Goal: Information Seeking & Learning: Learn about a topic

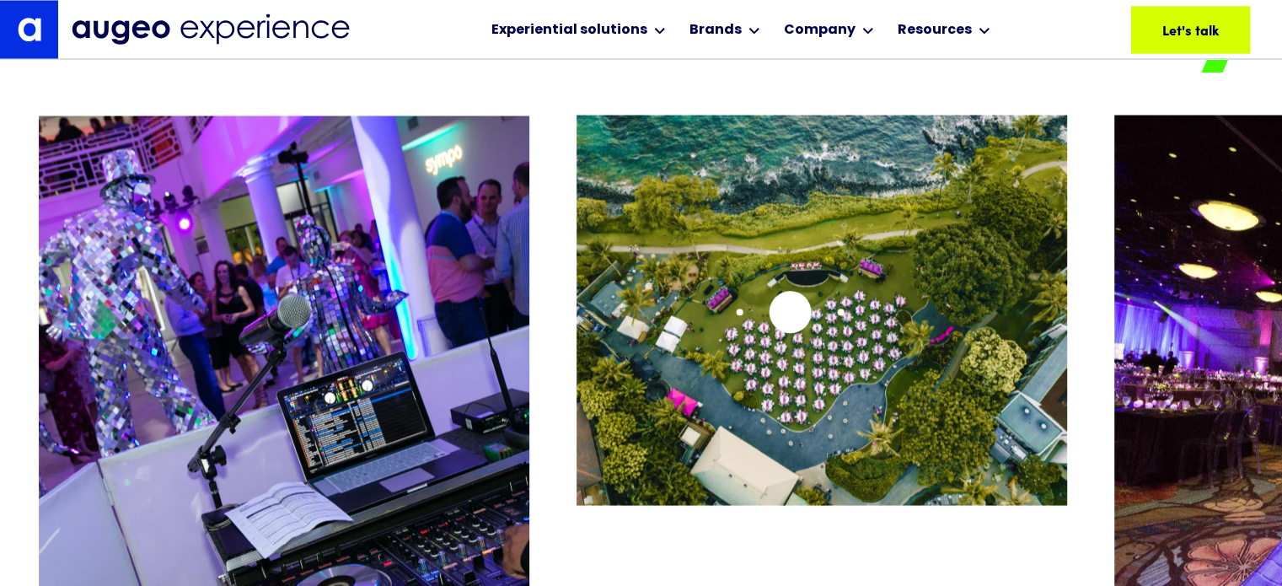
scroll to position [3144, 0]
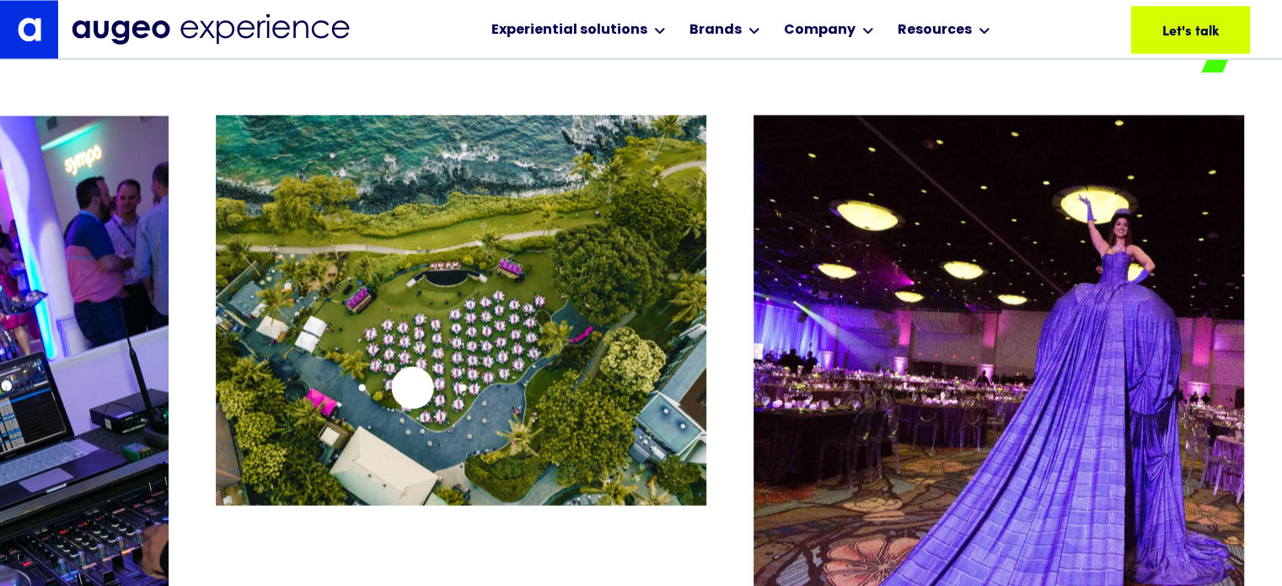
click at [258, 437] on img "2 / 26" at bounding box center [461, 310] width 490 height 390
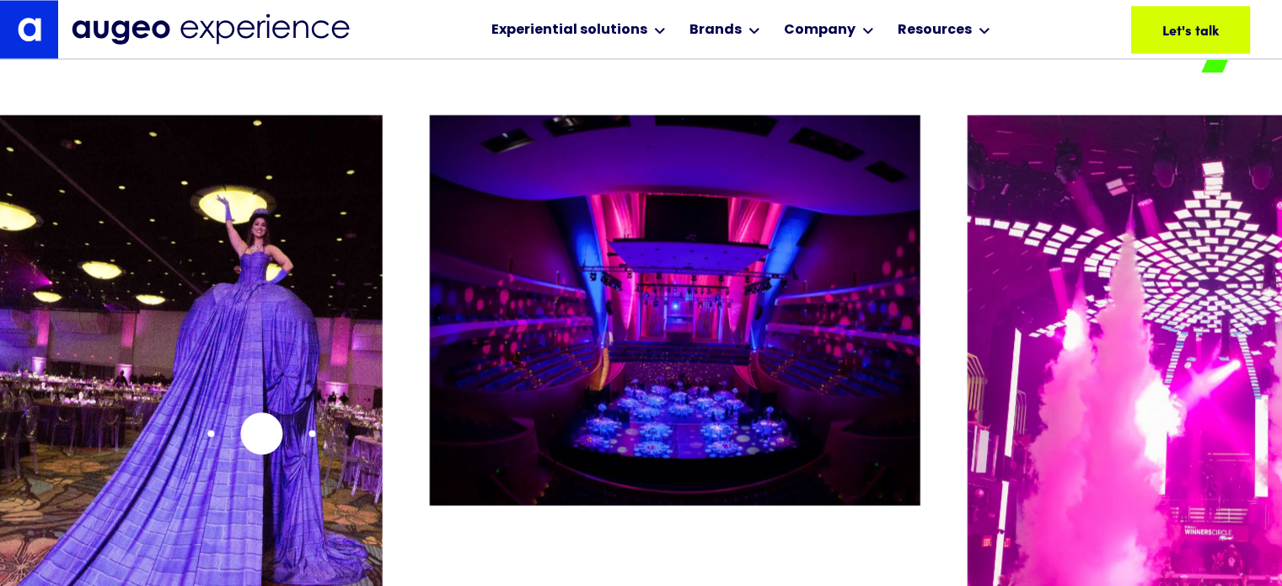
click at [160, 452] on img "3 / 26" at bounding box center [136, 416] width 490 height 602
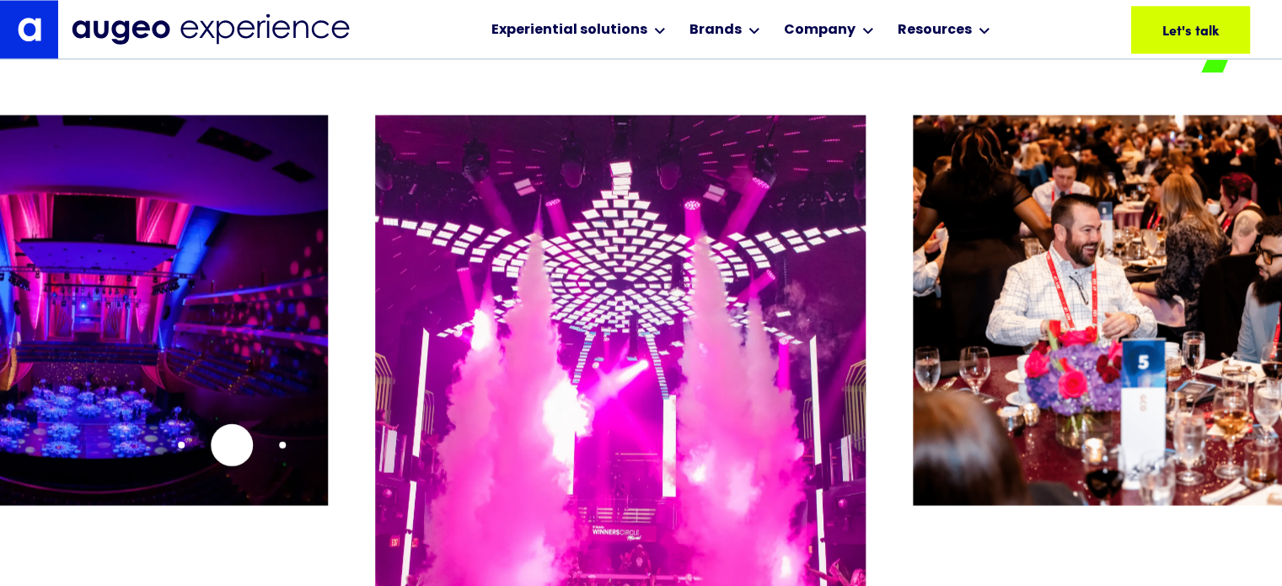
click at [202, 443] on img "4 / 26" at bounding box center [82, 310] width 490 height 390
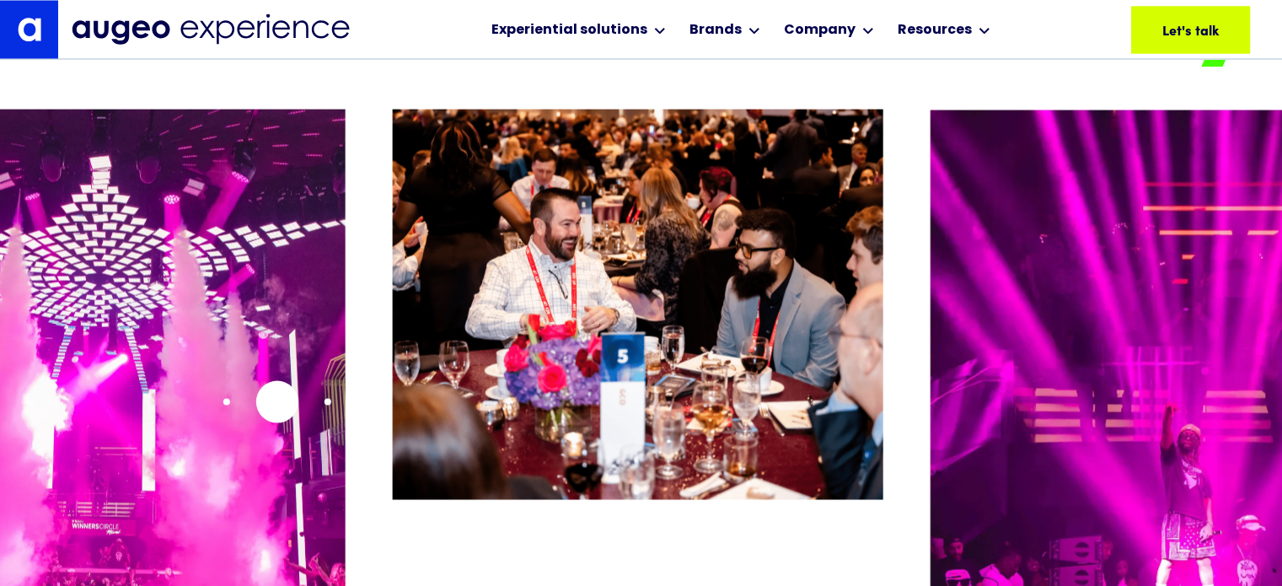
click at [202, 406] on img "5 / 26" at bounding box center [99, 410] width 490 height 602
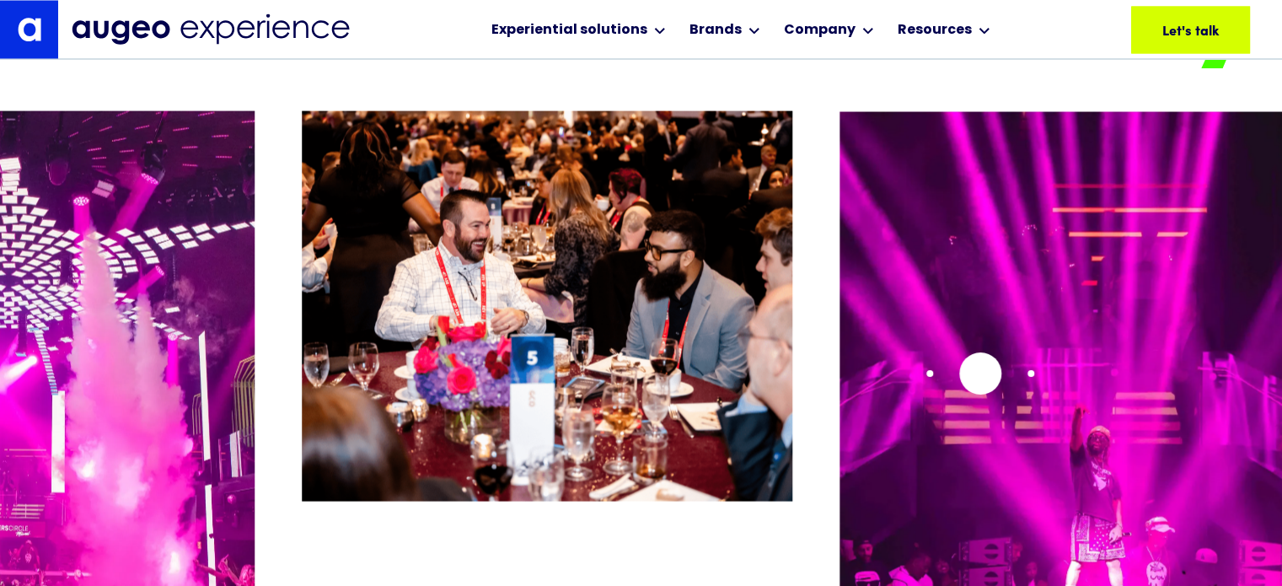
scroll to position [3148, 0]
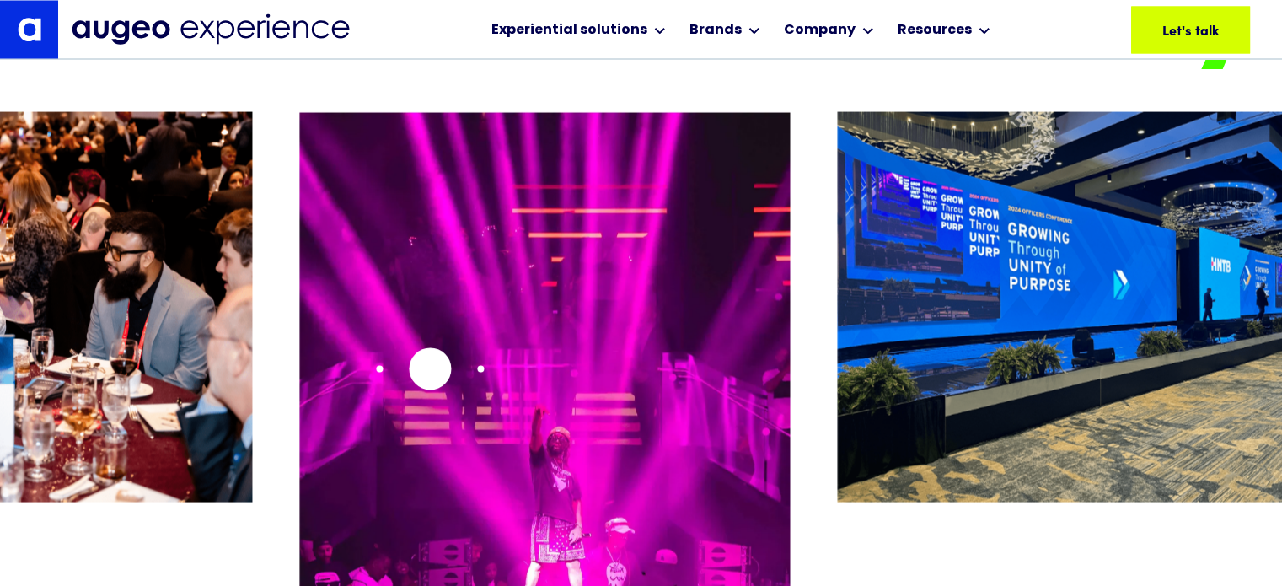
click at [425, 369] on img "7 / 26" at bounding box center [544, 412] width 490 height 602
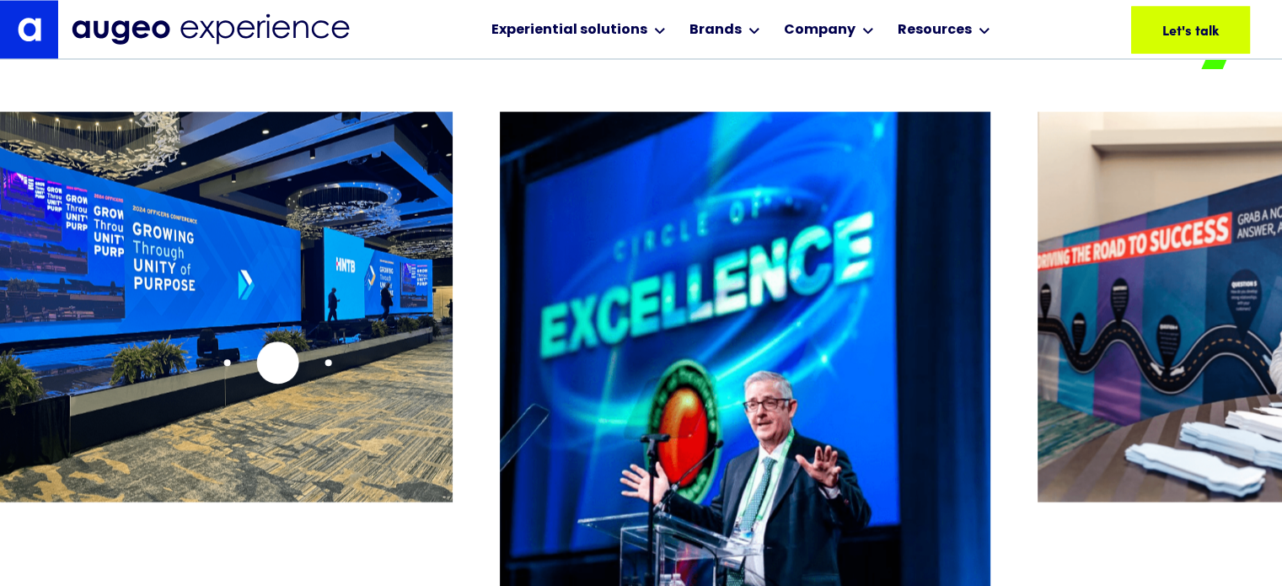
click at [277, 362] on img "8 / 26" at bounding box center [207, 306] width 490 height 390
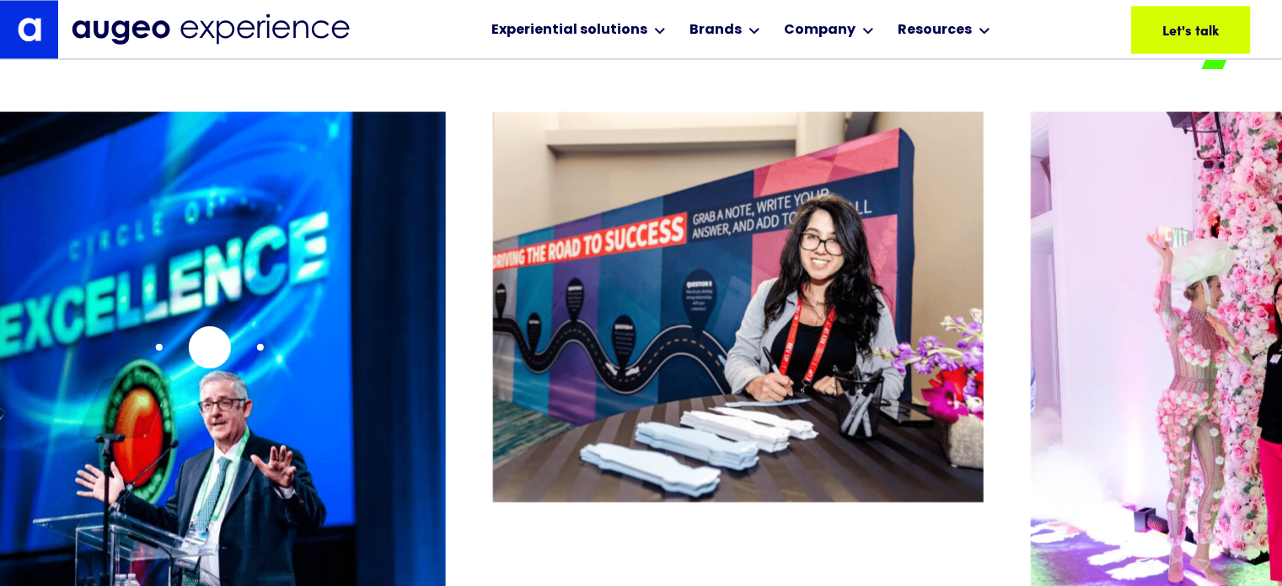
click at [209, 346] on img "9 / 26" at bounding box center [200, 412] width 490 height 602
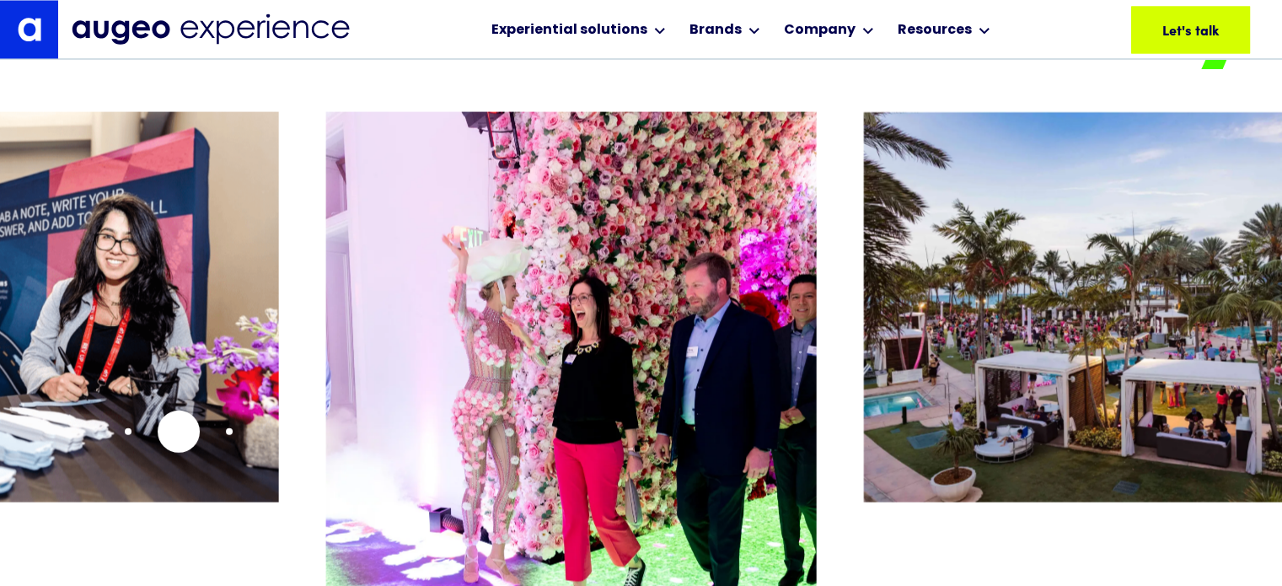
click at [179, 431] on img "10 / 26" at bounding box center [33, 306] width 490 height 390
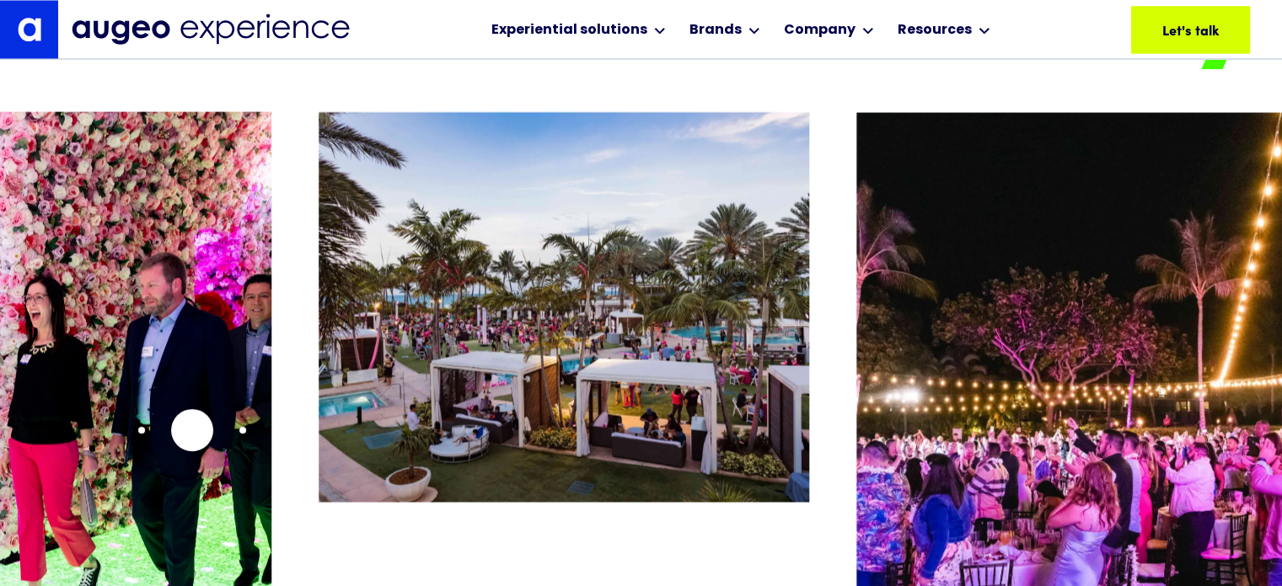
click at [192, 430] on img "11 / 26" at bounding box center [26, 412] width 490 height 602
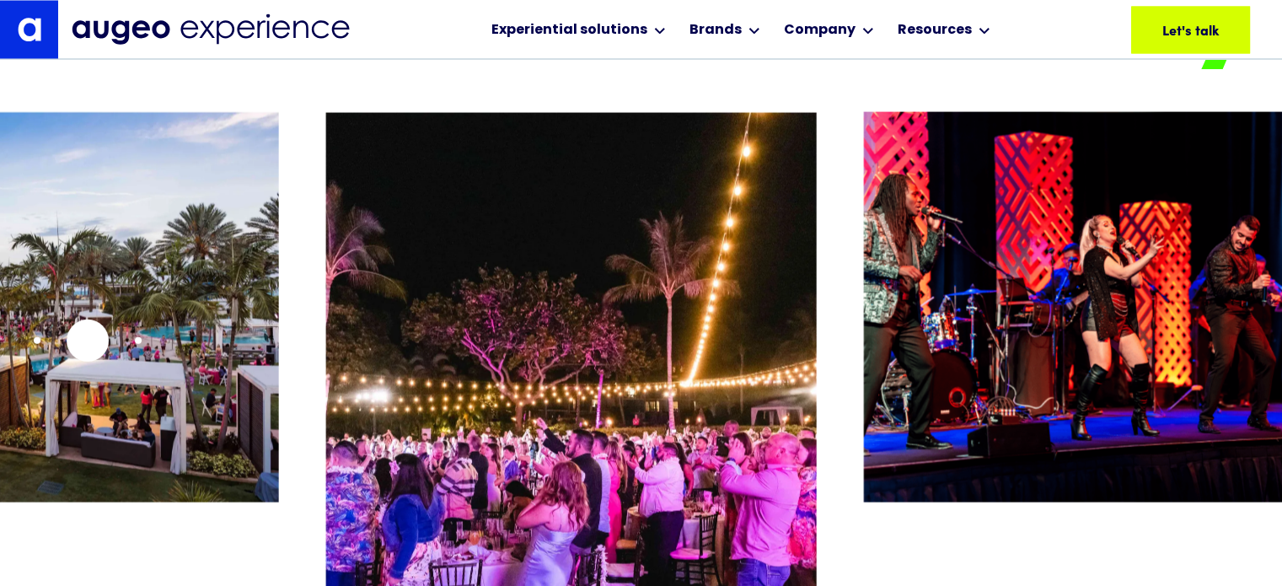
click at [0, 361] on img "12 / 26" at bounding box center [33, 306] width 490 height 390
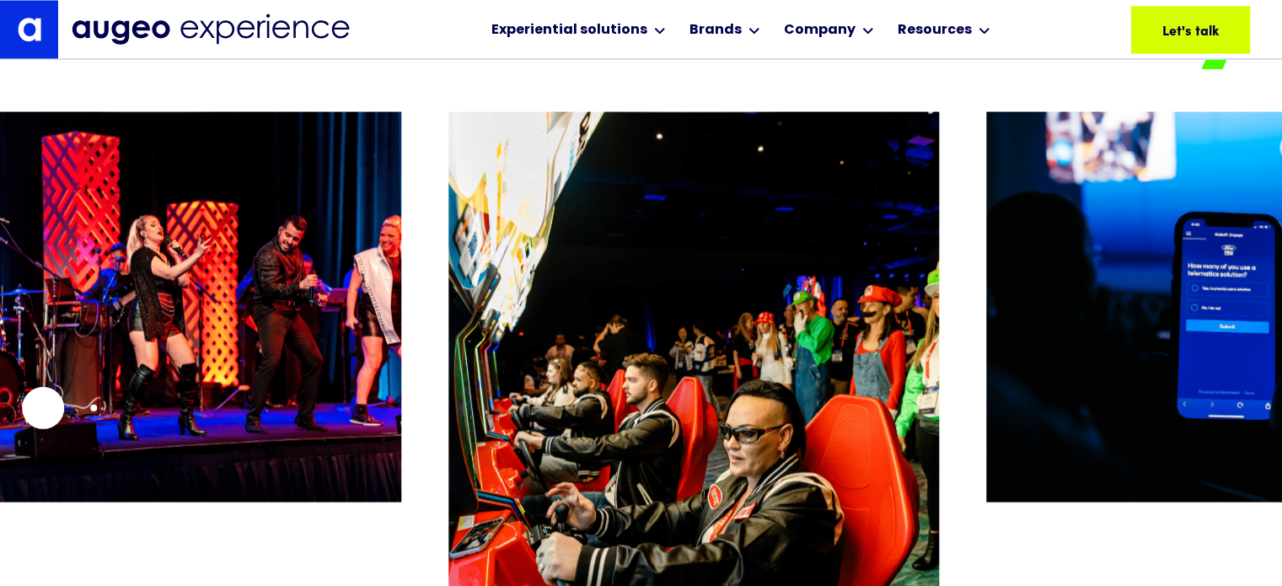
click at [0, 411] on img "14 / 26" at bounding box center [156, 306] width 490 height 390
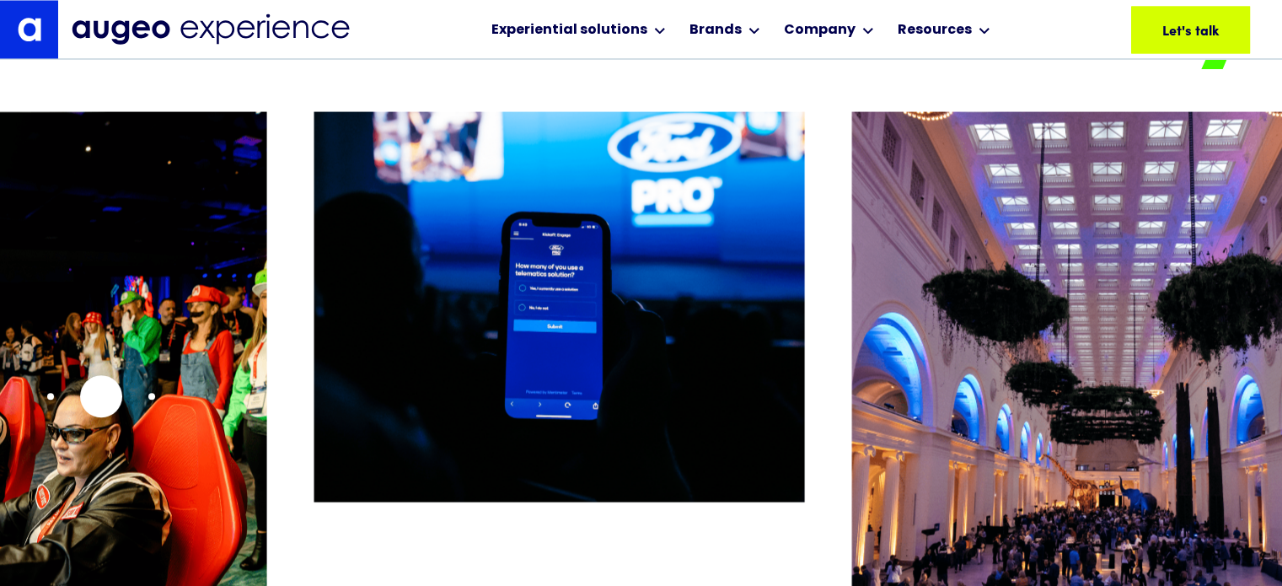
click at [47, 413] on img "15 / 26" at bounding box center [21, 412] width 490 height 602
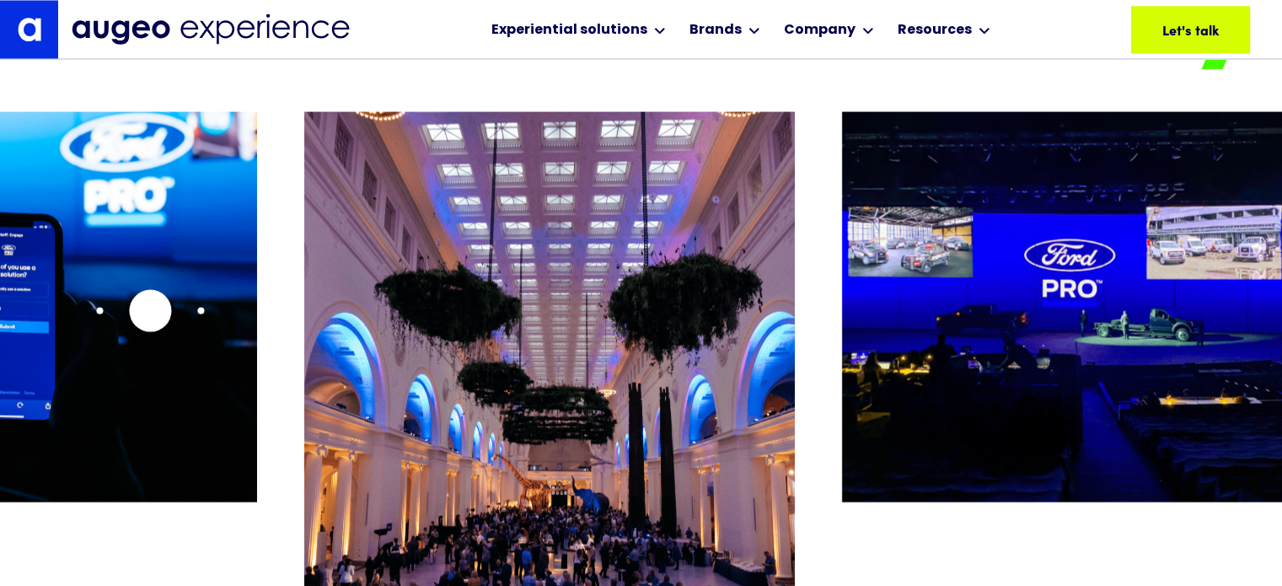
click at [150, 310] on img "16 / 26" at bounding box center [12, 306] width 490 height 390
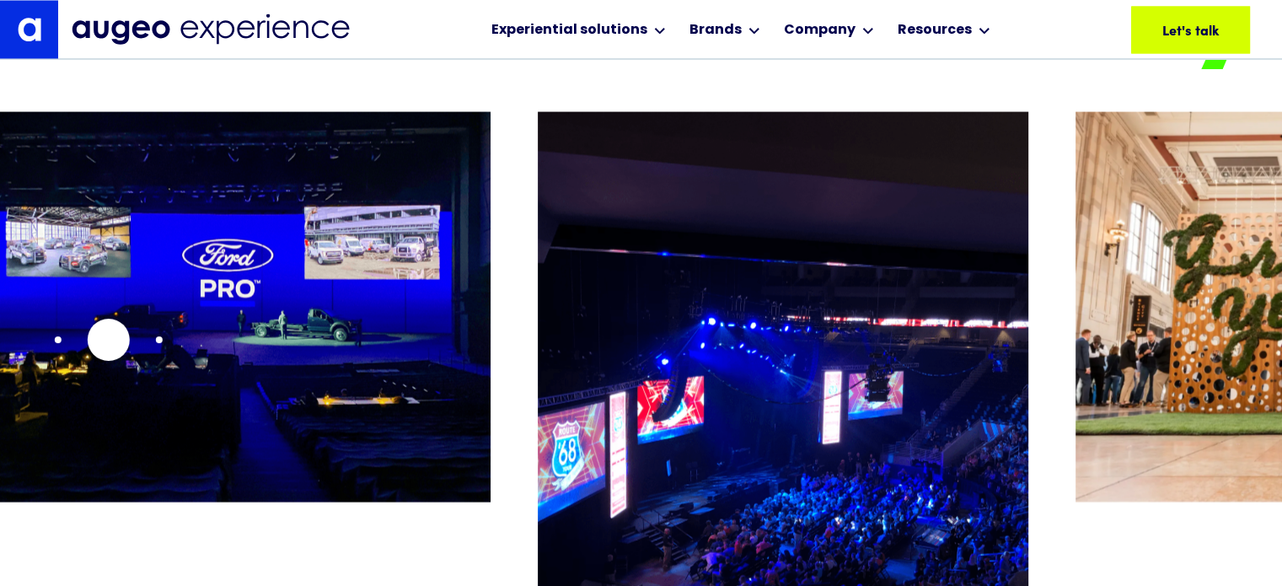
click at [108, 340] on img "18 / 26" at bounding box center [245, 306] width 490 height 390
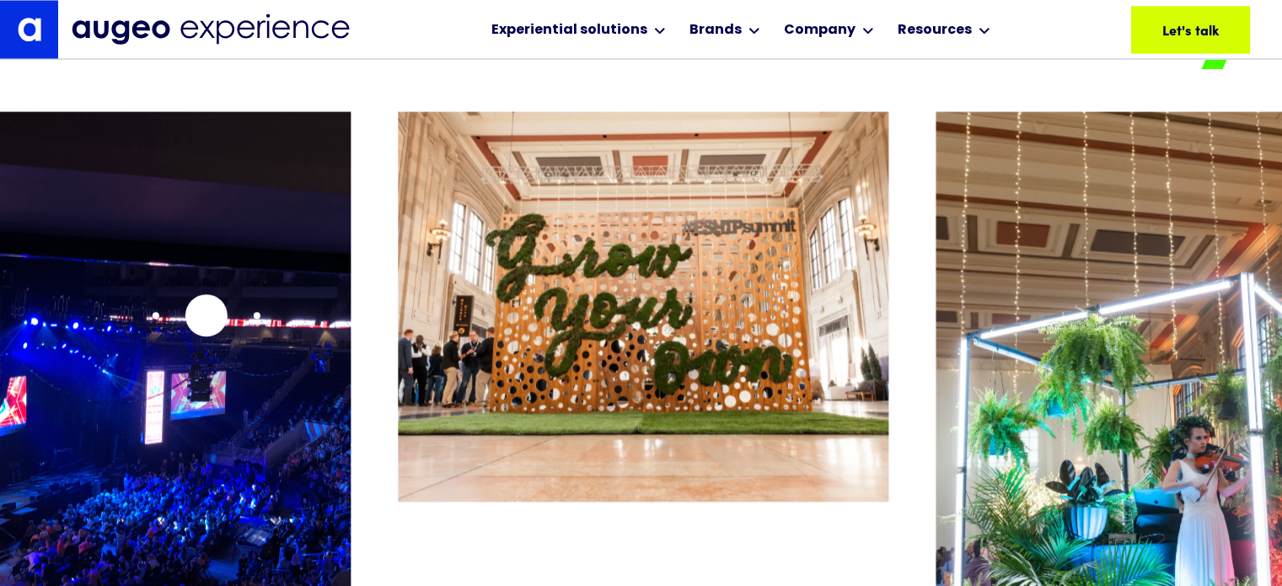
click at [206, 315] on img "19 / 26" at bounding box center [105, 412] width 490 height 602
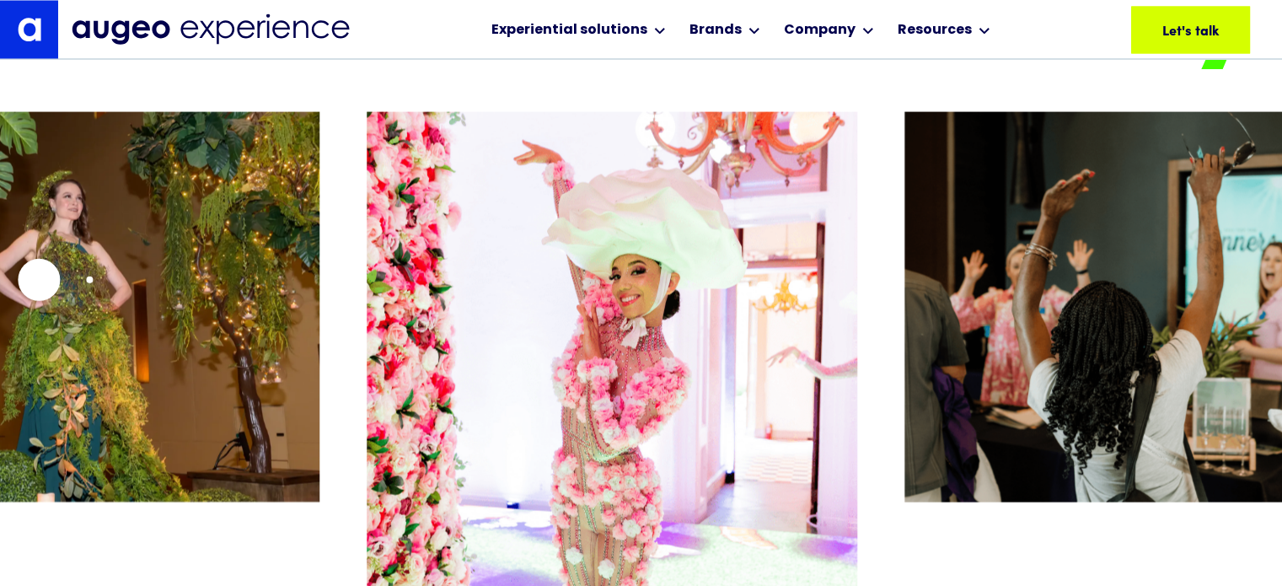
click at [0, 285] on img "22 / 26" at bounding box center [74, 306] width 490 height 390
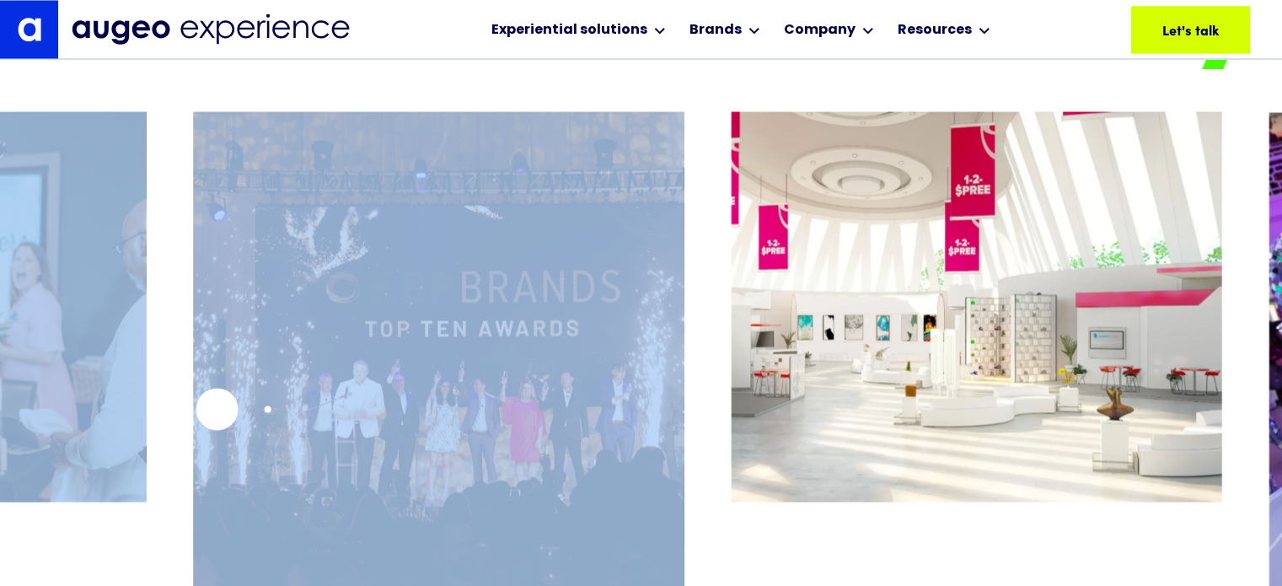
drag, startPoint x: 688, startPoint y: 407, endPoint x: 325, endPoint y: 347, distance: 367.2
click at [217, 409] on div at bounding box center [641, 367] width 1282 height 512
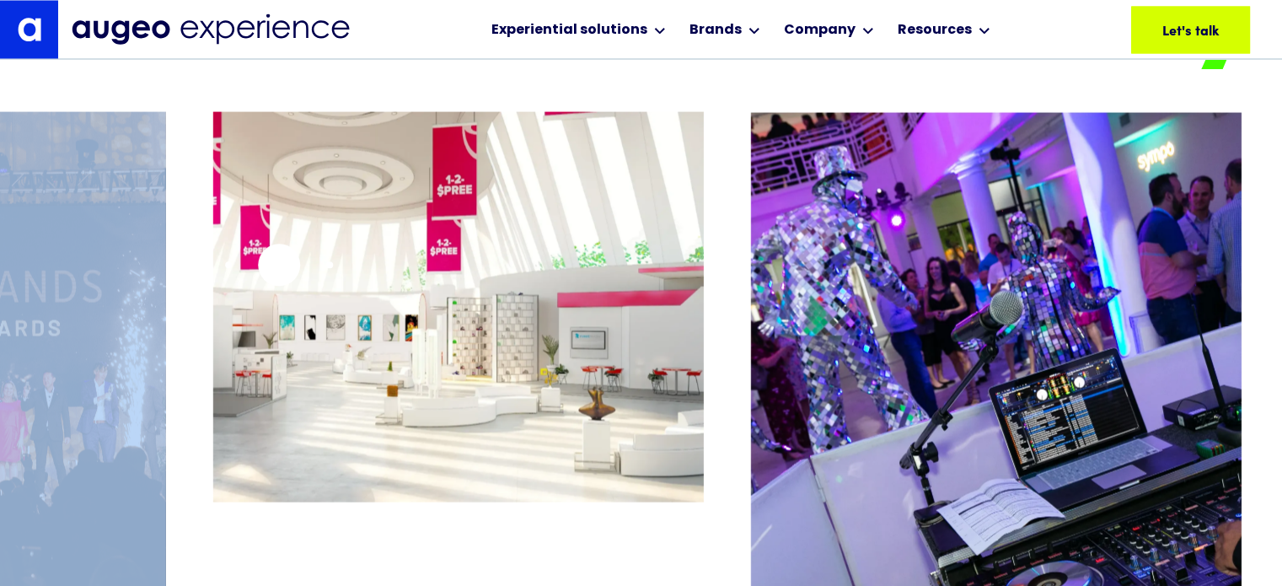
click at [278, 265] on img "26 / 26" at bounding box center [457, 306] width 490 height 390
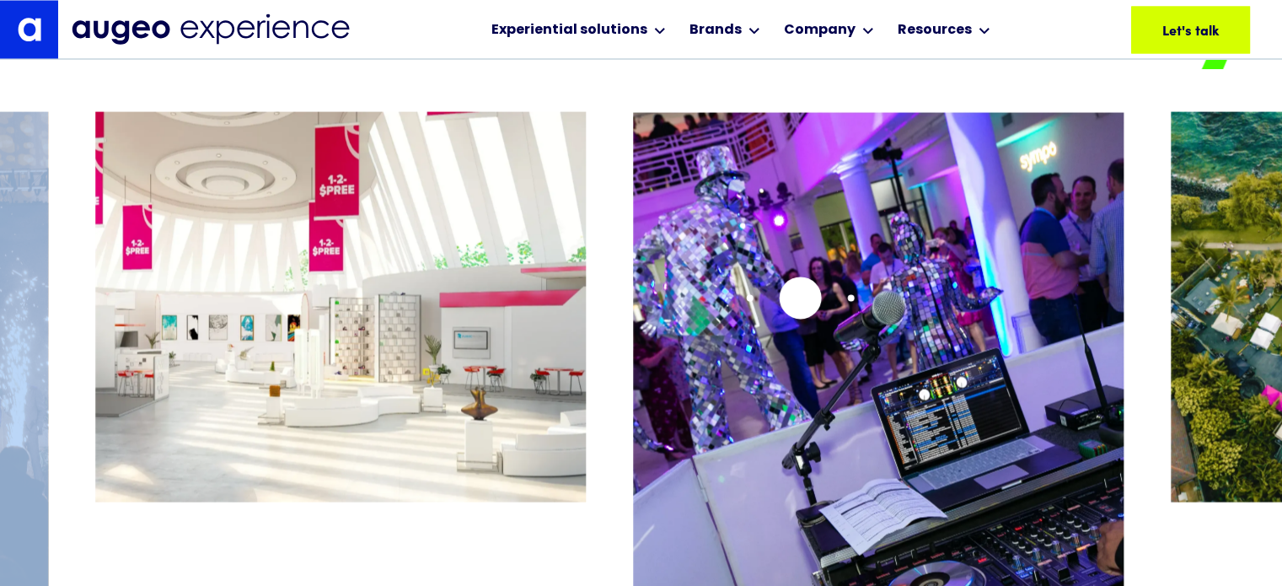
click at [633, 400] on img "1 / 26" at bounding box center [878, 412] width 490 height 602
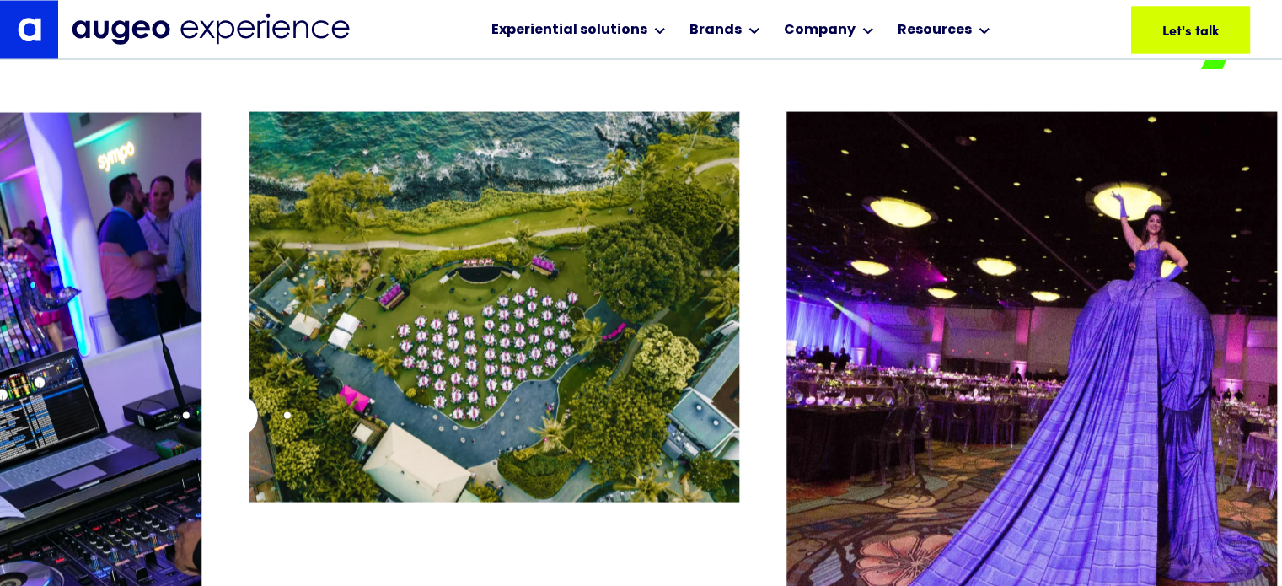
click at [193, 419] on div at bounding box center [641, 367] width 1282 height 512
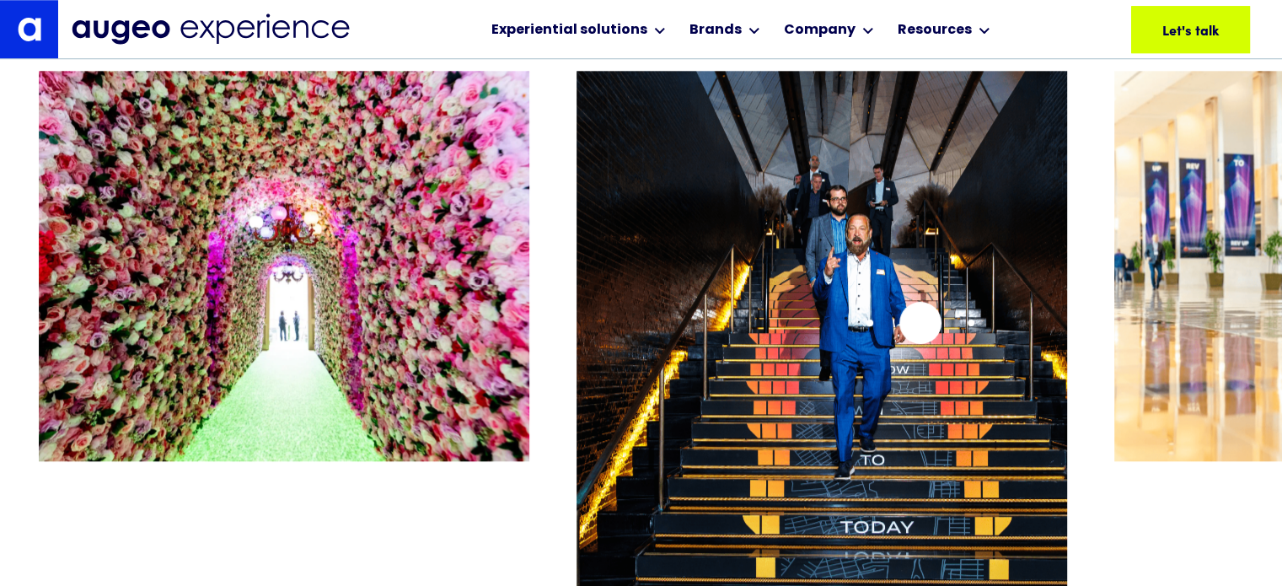
scroll to position [8028, 0]
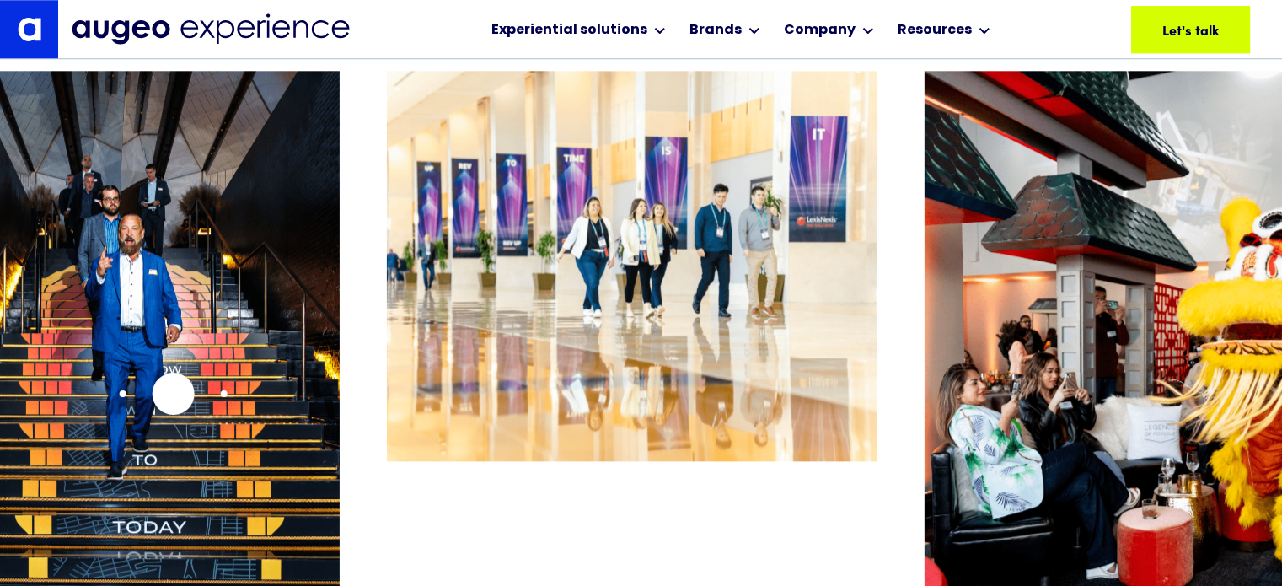
click at [173, 392] on img "2 / 26" at bounding box center [93, 372] width 490 height 602
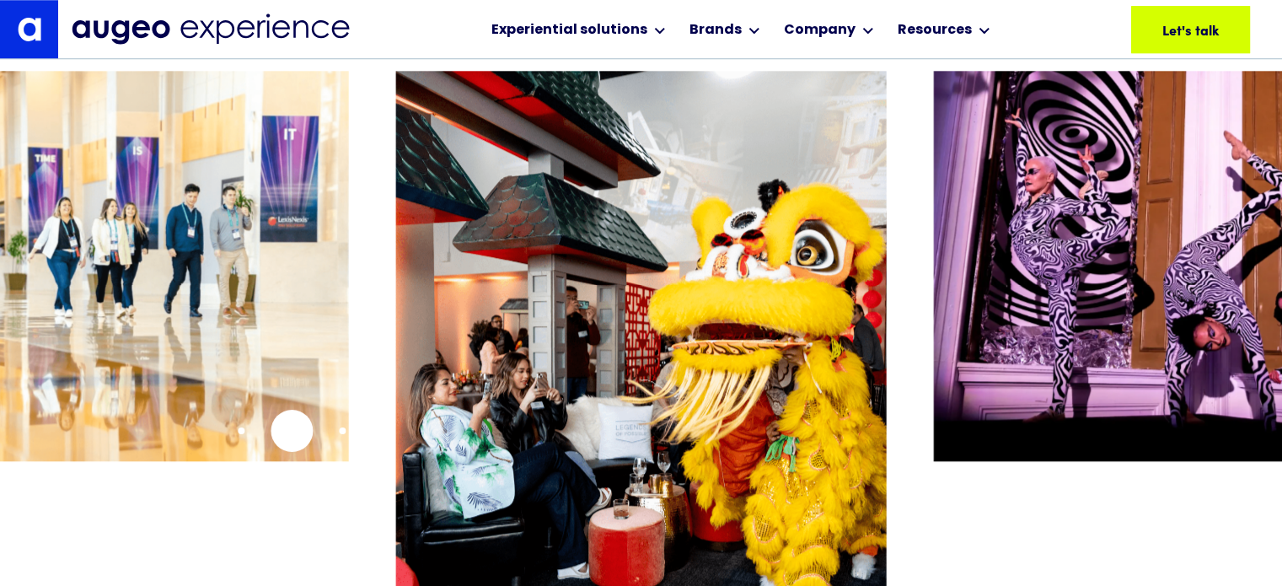
click at [290, 432] on img "3 / 26" at bounding box center [103, 266] width 490 height 390
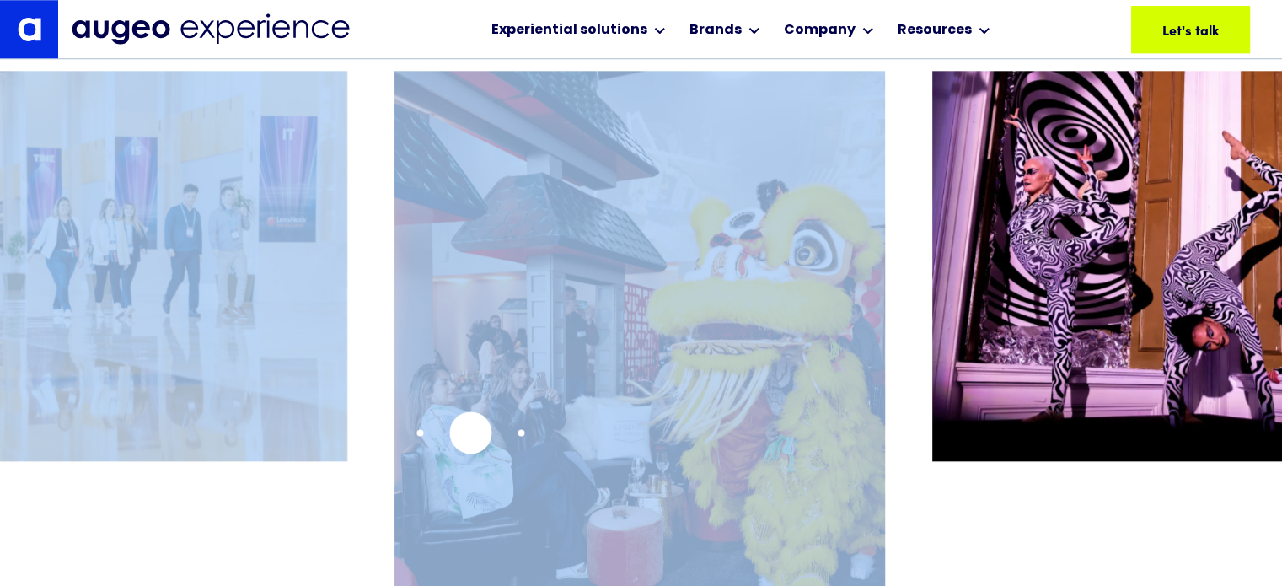
drag, startPoint x: 893, startPoint y: 404, endPoint x: 461, endPoint y: 433, distance: 433.2
click at [461, 433] on div at bounding box center [641, 327] width 1282 height 512
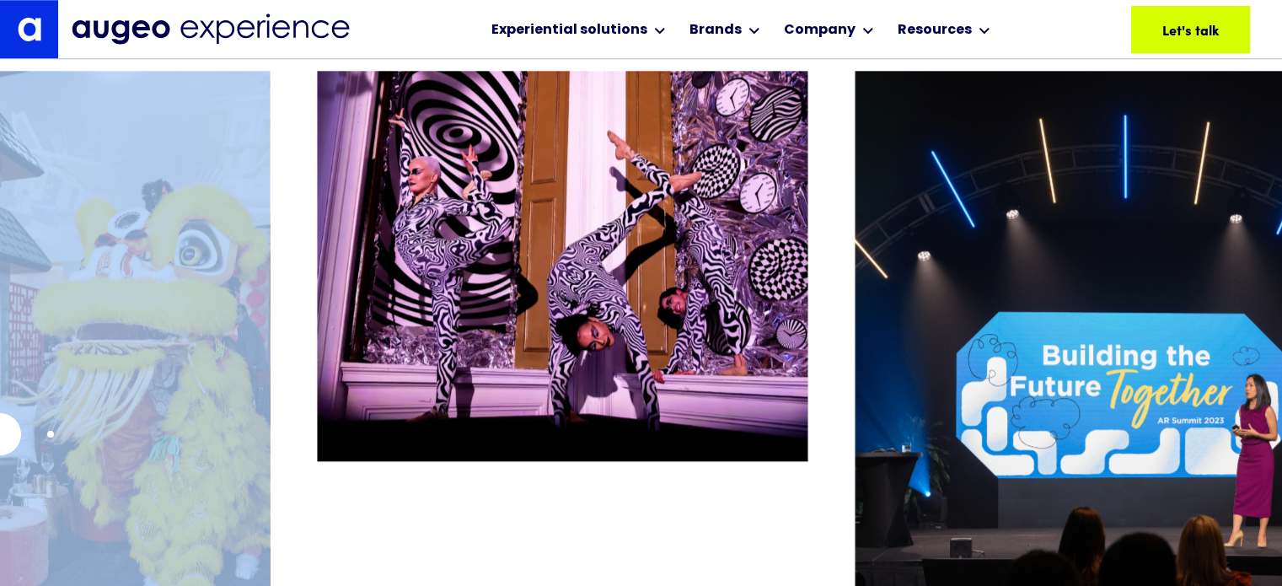
click at [0, 433] on img "4 / 26" at bounding box center [24, 372] width 490 height 602
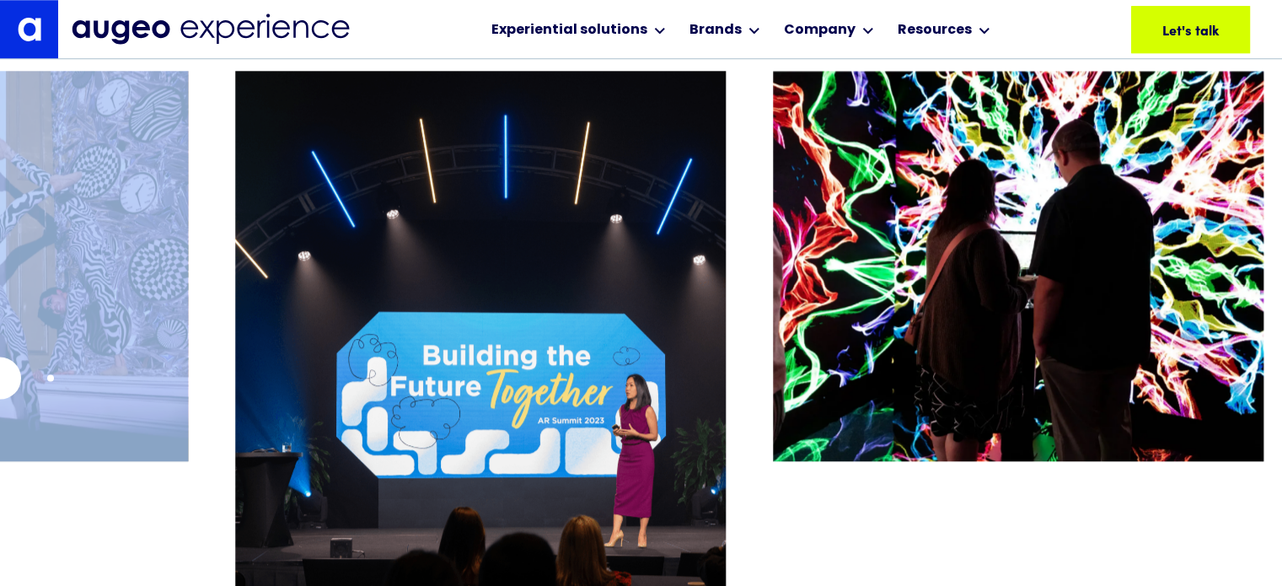
drag, startPoint x: 728, startPoint y: 380, endPoint x: 7, endPoint y: 380, distance: 721.2
click at [7, 380] on div at bounding box center [641, 327] width 1282 height 512
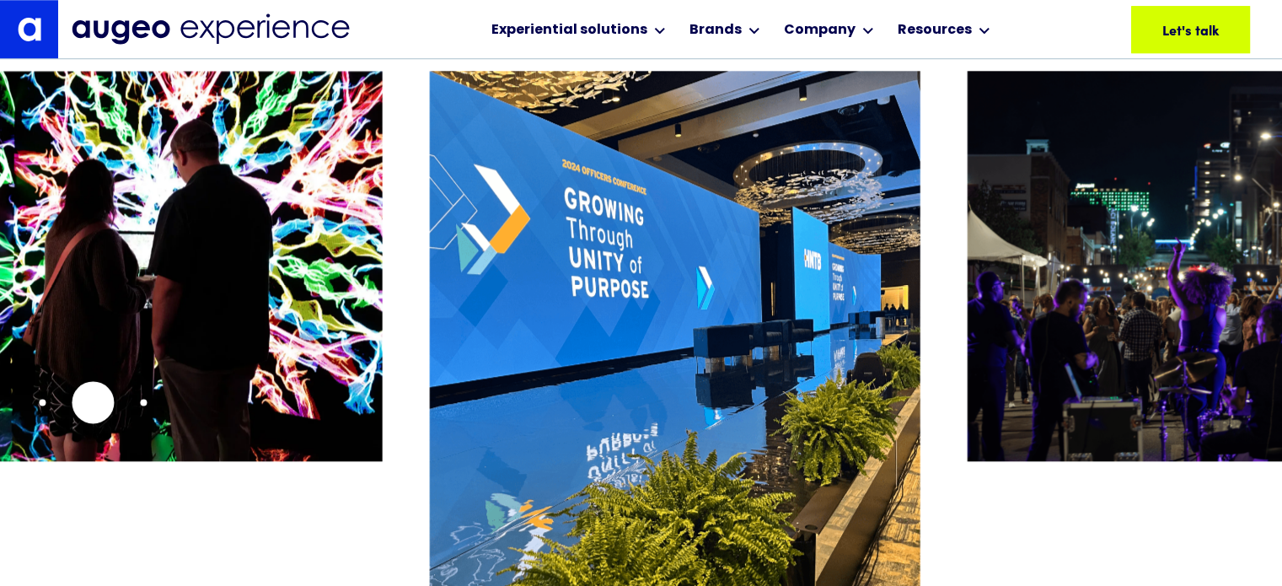
click at [91, 402] on img "7 / 26" at bounding box center [136, 266] width 490 height 390
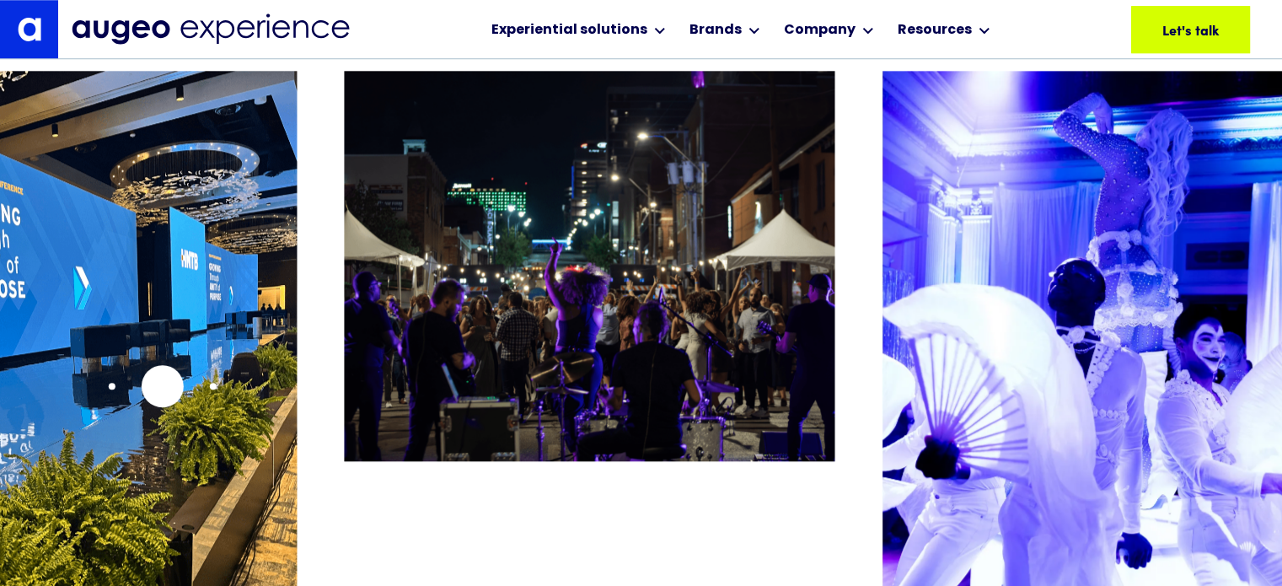
click at [131, 392] on img "8 / 26" at bounding box center [51, 372] width 490 height 602
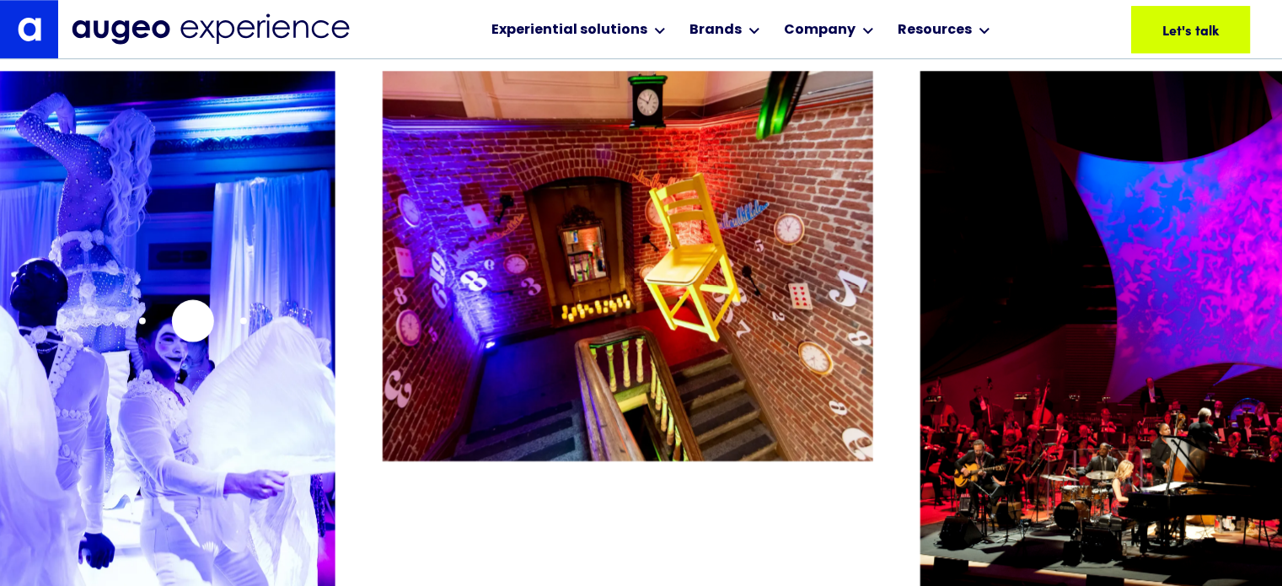
click at [187, 321] on img "10 / 26" at bounding box center [89, 372] width 490 height 602
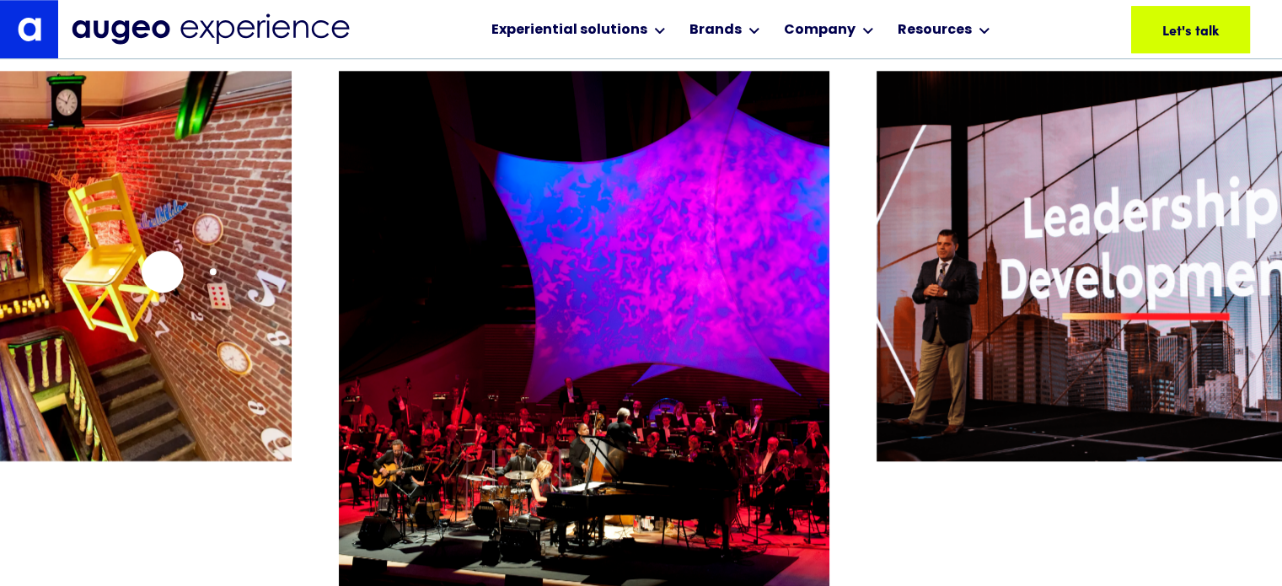
click at [162, 271] on img "11 / 26" at bounding box center [46, 266] width 490 height 390
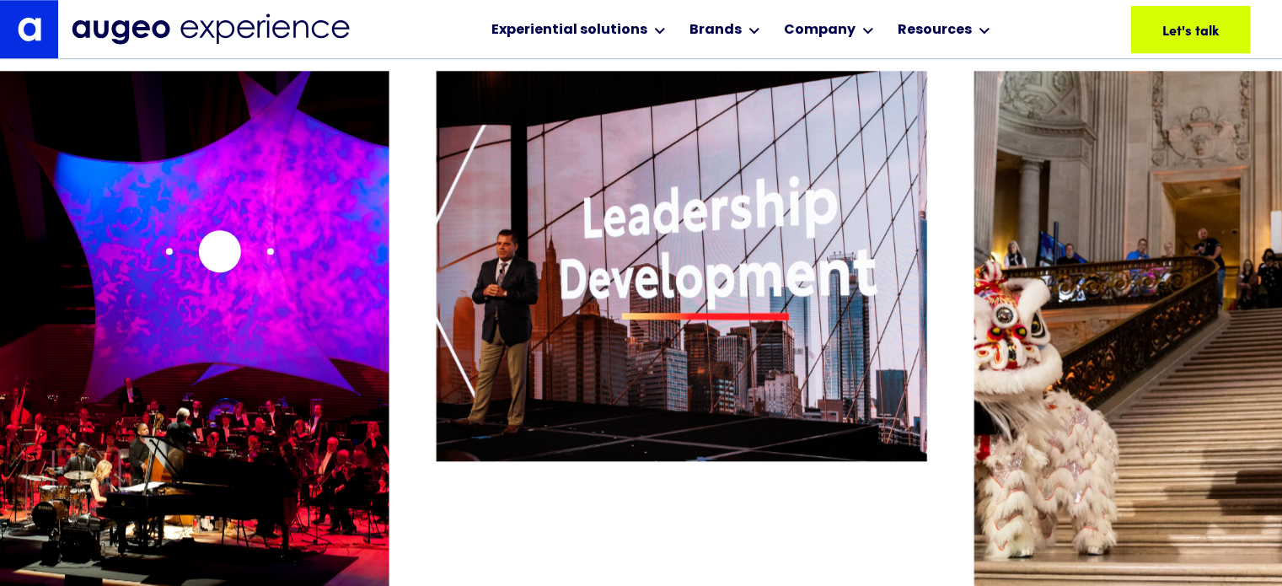
click at [169, 263] on img "12 / 26" at bounding box center [143, 372] width 490 height 602
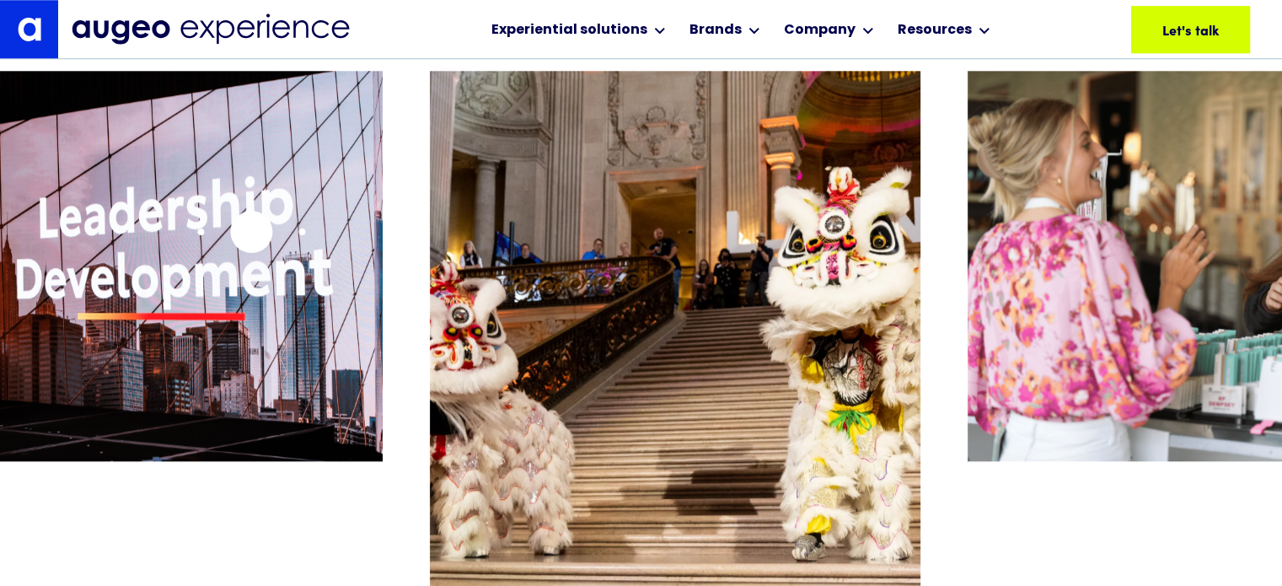
click at [251, 231] on img "13 / 26" at bounding box center [137, 266] width 490 height 390
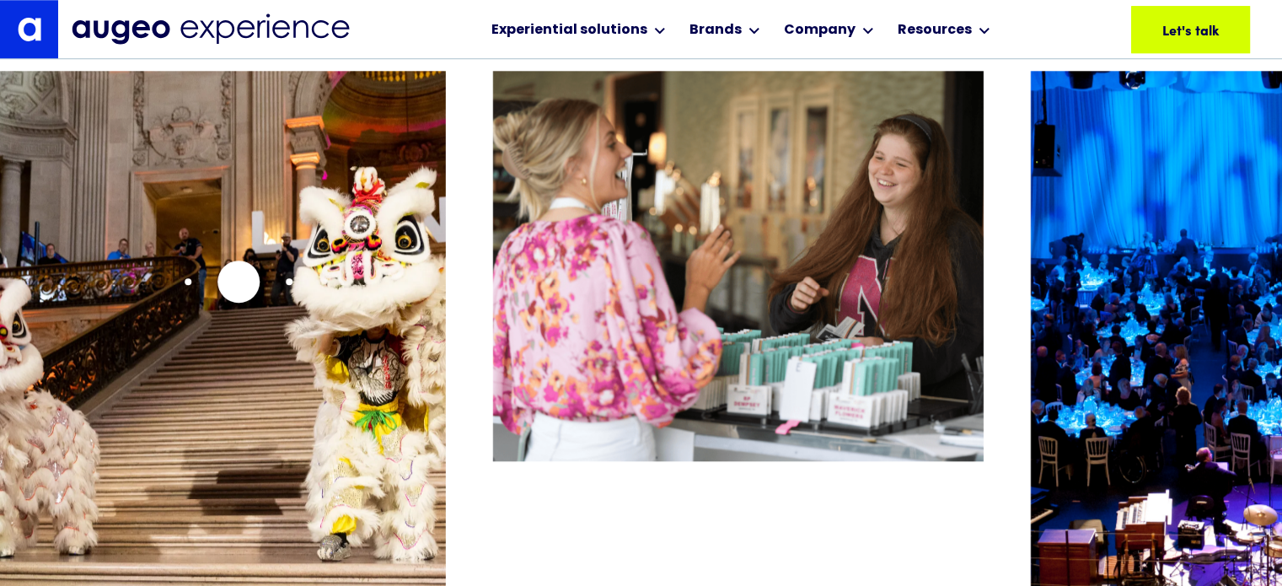
click at [236, 281] on img "14 / 26" at bounding box center [200, 372] width 490 height 602
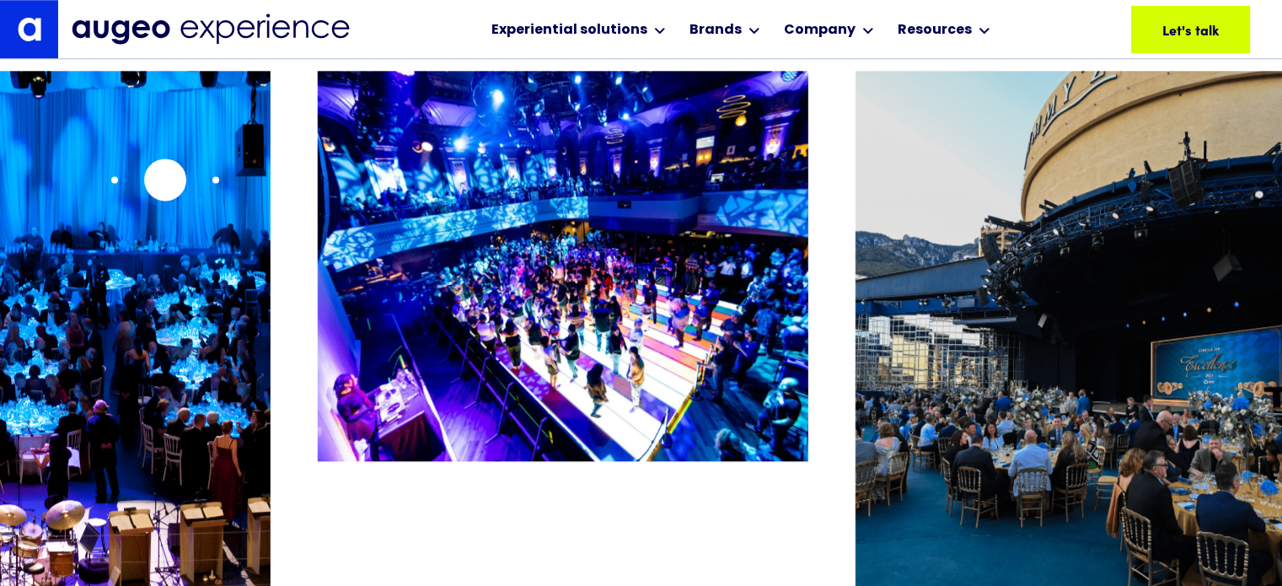
click at [147, 186] on img "16 / 26" at bounding box center [24, 372] width 490 height 602
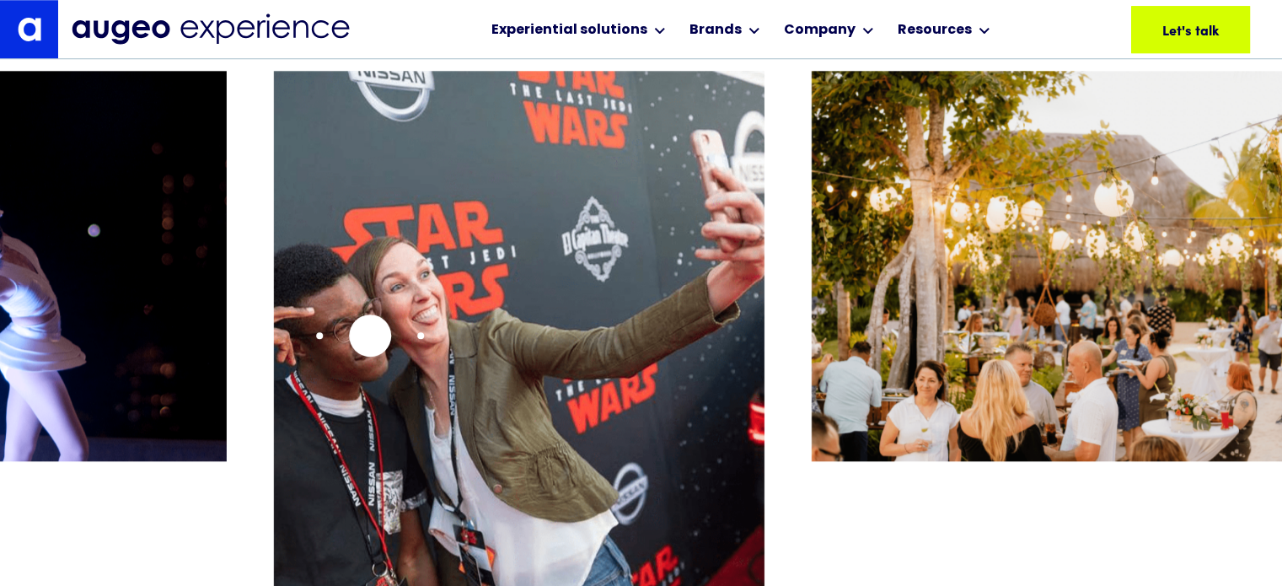
click at [369, 336] on img "24 / 26" at bounding box center [518, 372] width 490 height 602
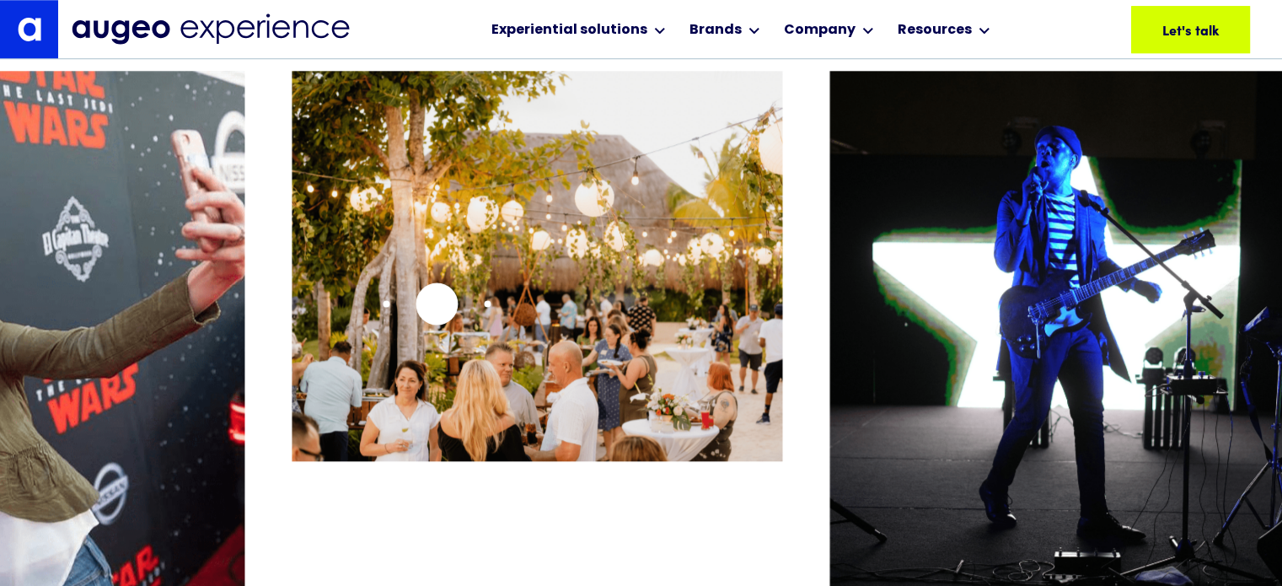
click at [436, 305] on img "25 / 26" at bounding box center [537, 266] width 490 height 390
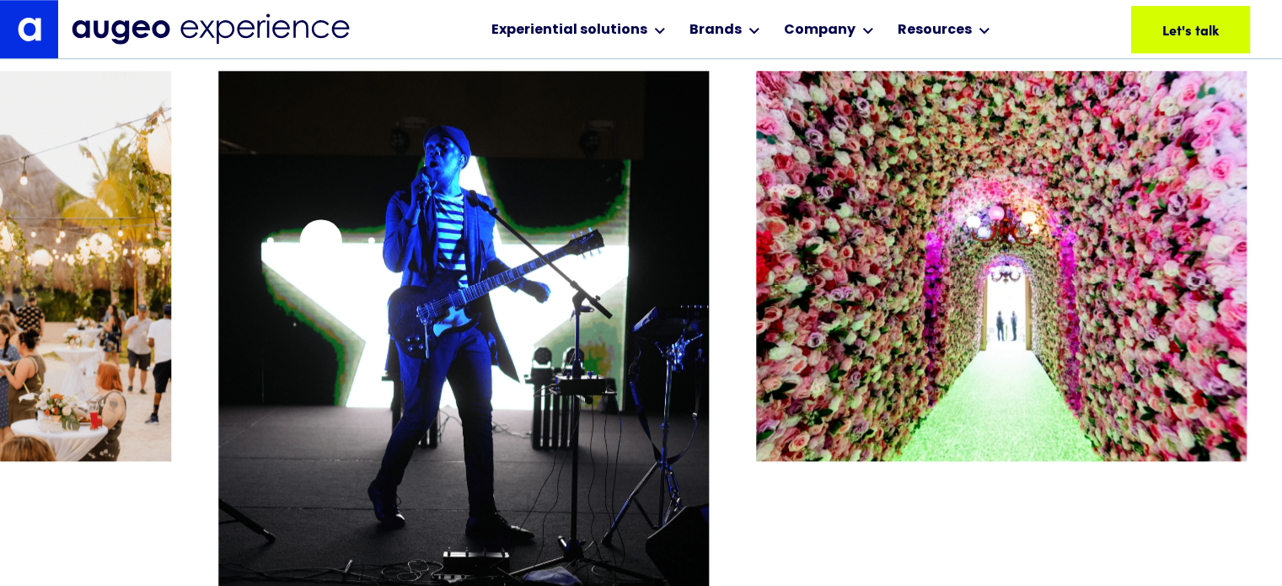
click at [280, 245] on img "26 / 26" at bounding box center [463, 372] width 490 height 602
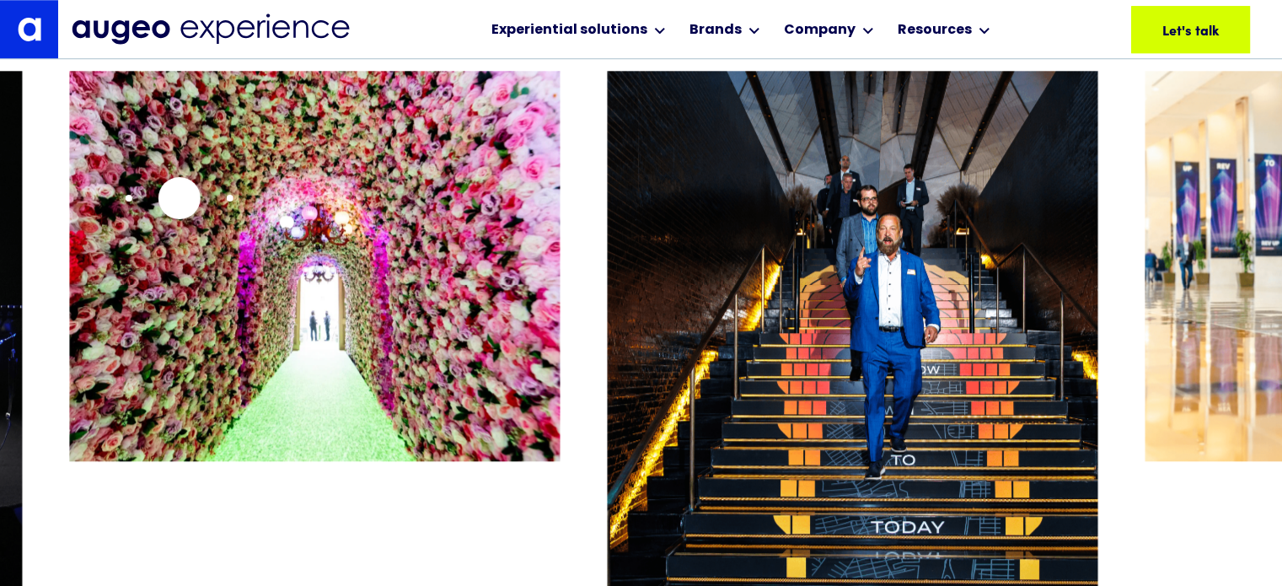
click at [179, 198] on img "1 / 26" at bounding box center [314, 266] width 490 height 390
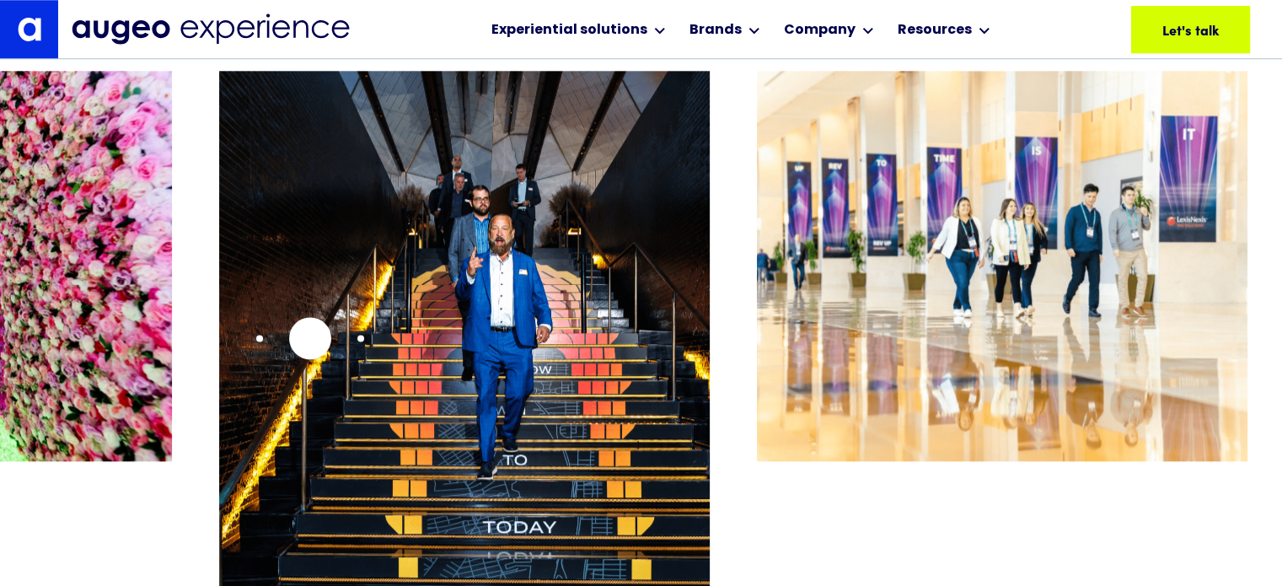
click at [308, 337] on img "2 / 26" at bounding box center [464, 372] width 490 height 602
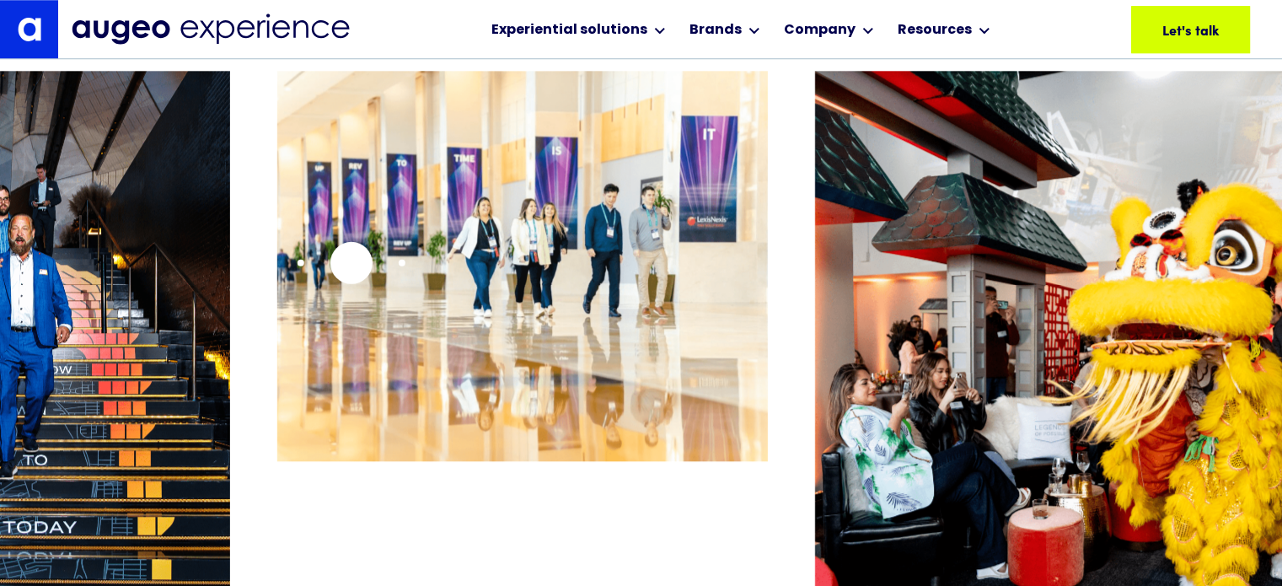
click at [352, 262] on img "3 / 26" at bounding box center [521, 266] width 490 height 390
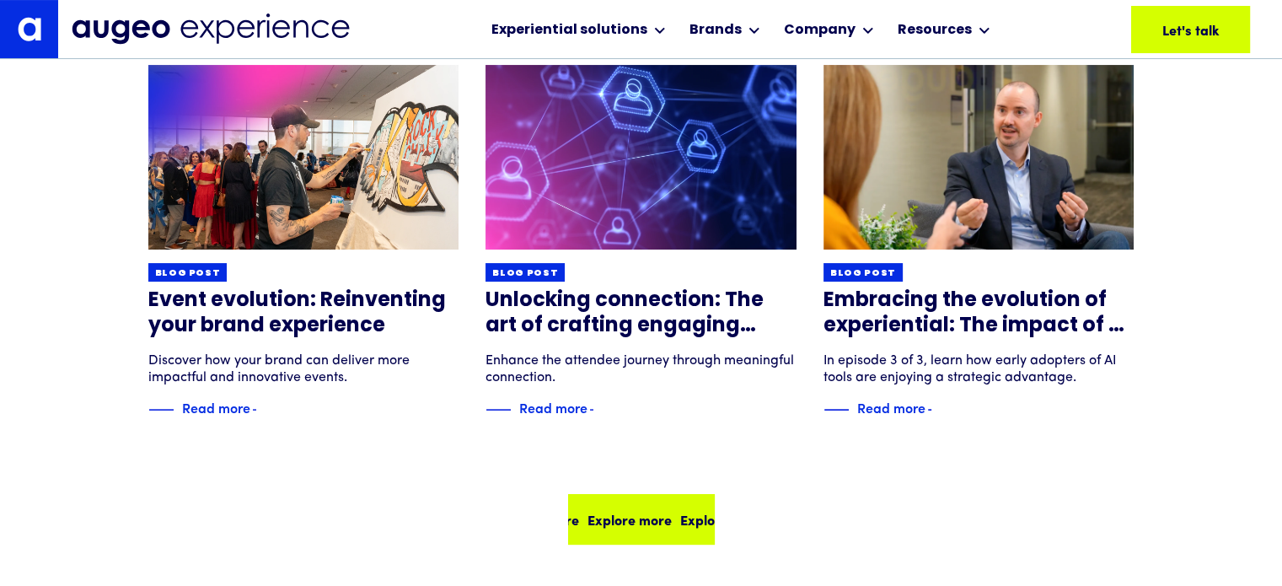
scroll to position [13181, 0]
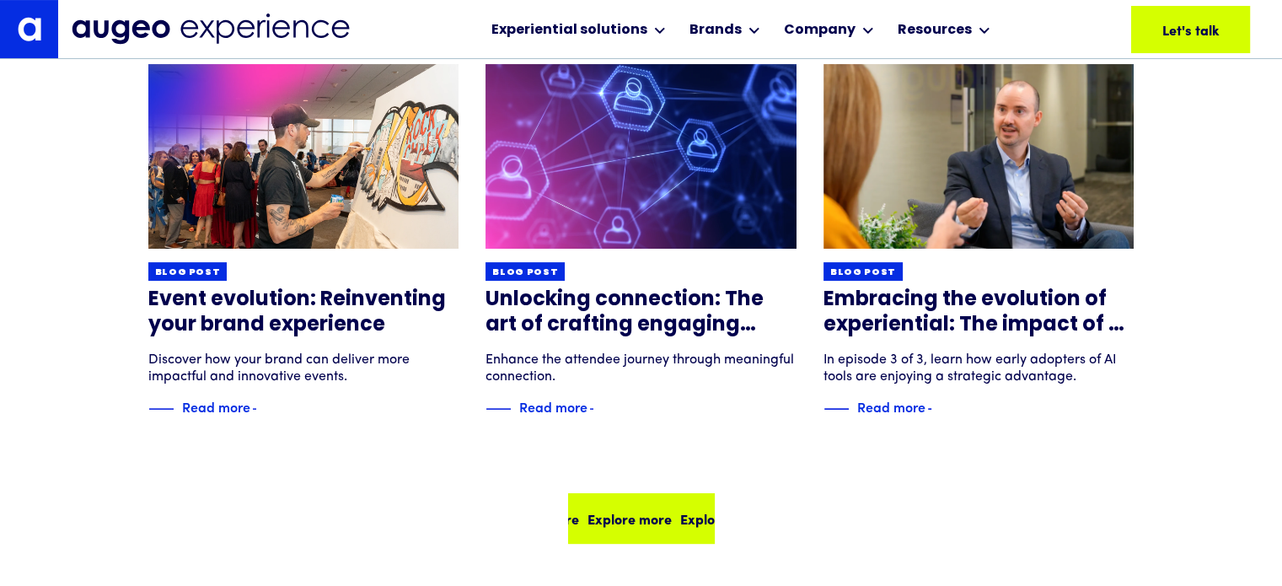
click at [671, 528] on div "Explore more" at bounding box center [713, 518] width 84 height 20
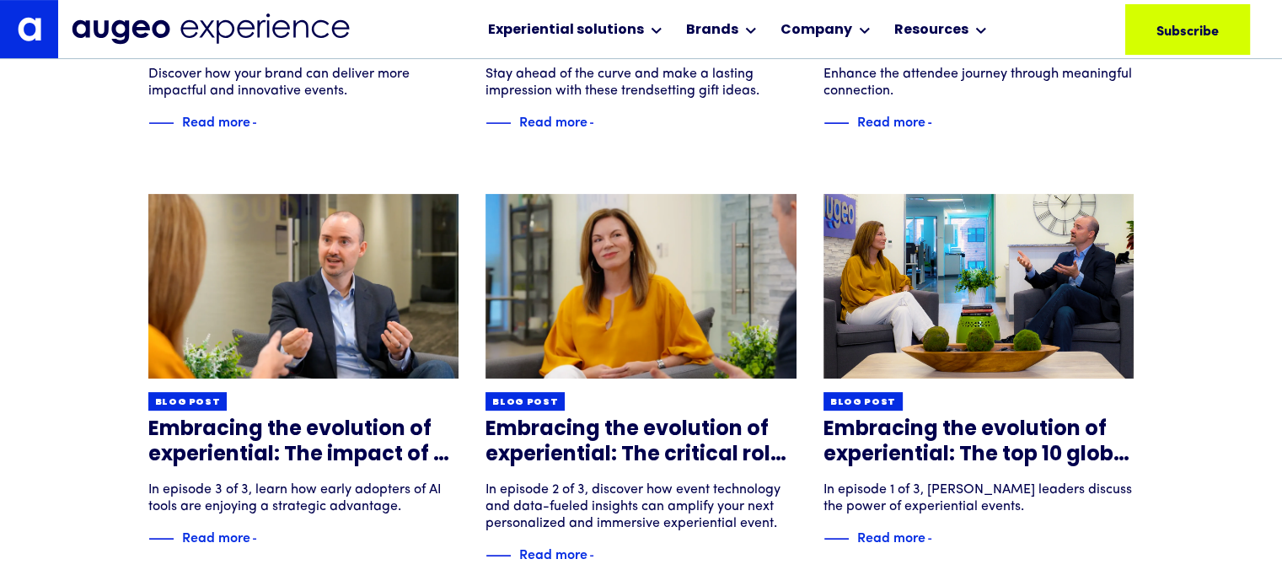
scroll to position [538, 0]
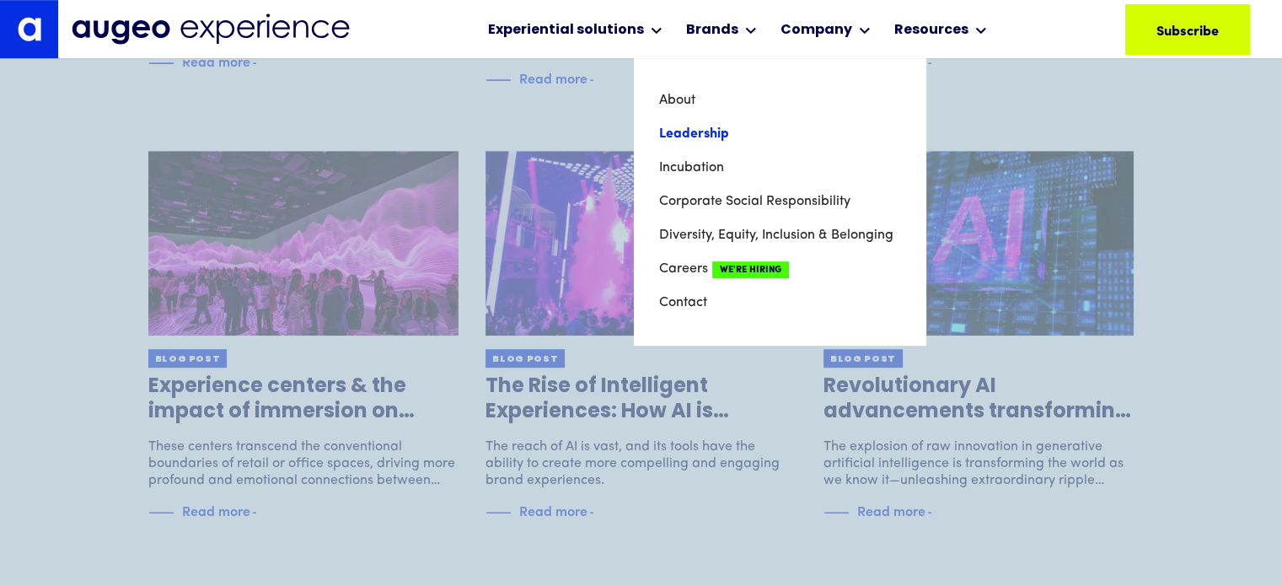
click at [704, 134] on link "Leadership" at bounding box center [779, 134] width 241 height 34
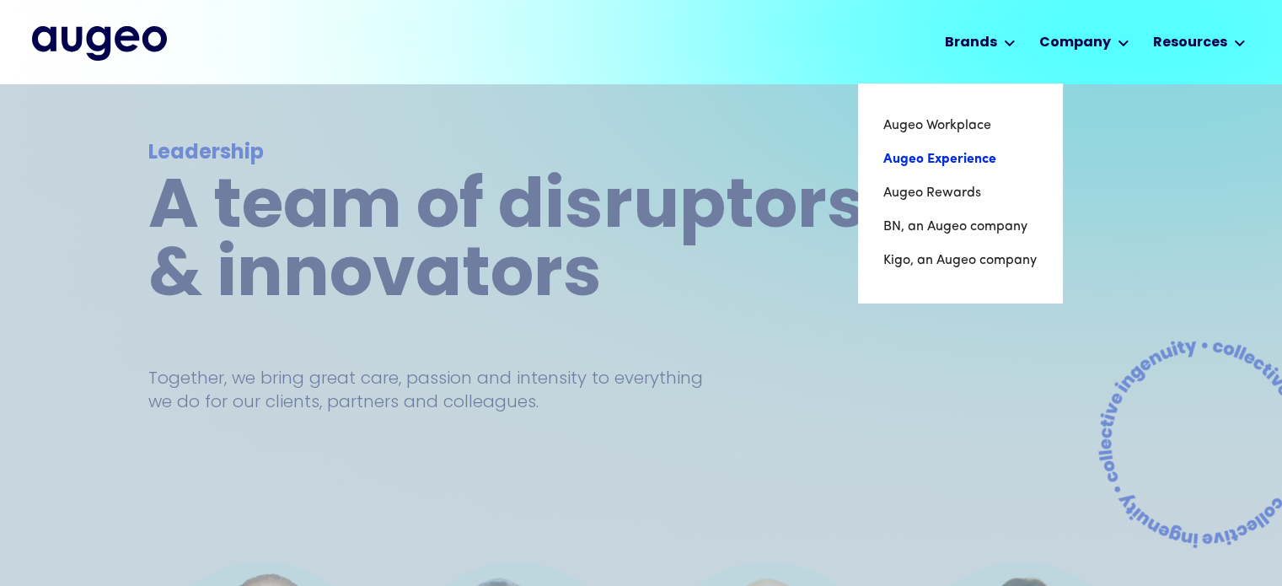
click at [989, 160] on link "Augeo Experience" at bounding box center [959, 159] width 153 height 34
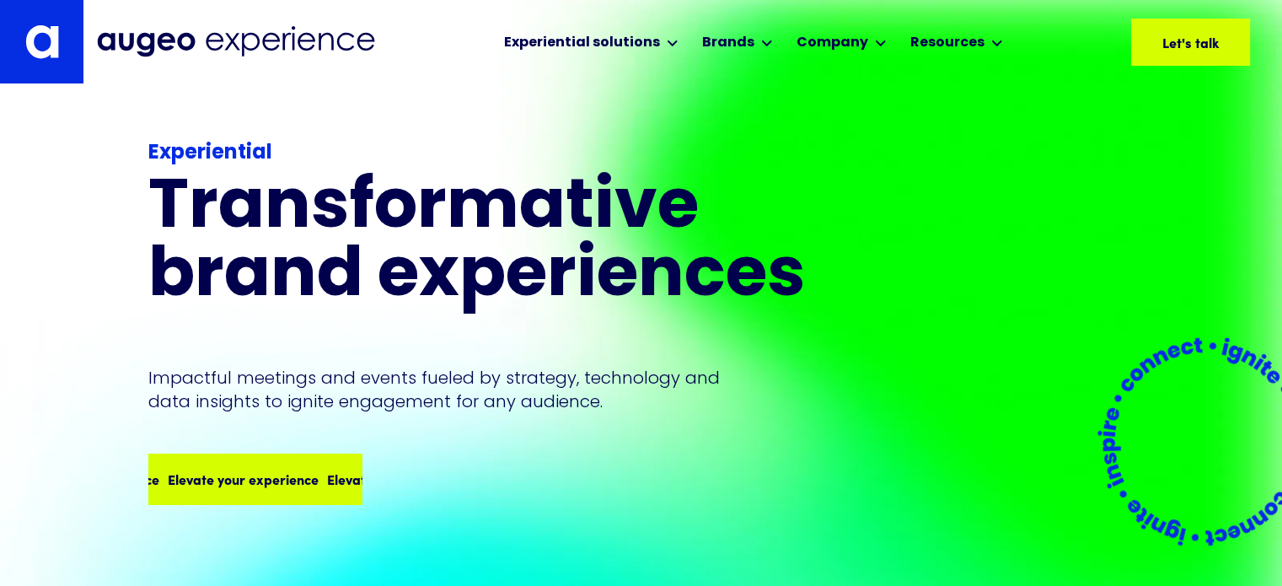
click at [271, 479] on div "Elevate your experience Elevate your experience Elevate your experience Elevate…" at bounding box center [295, 478] width 637 height 20
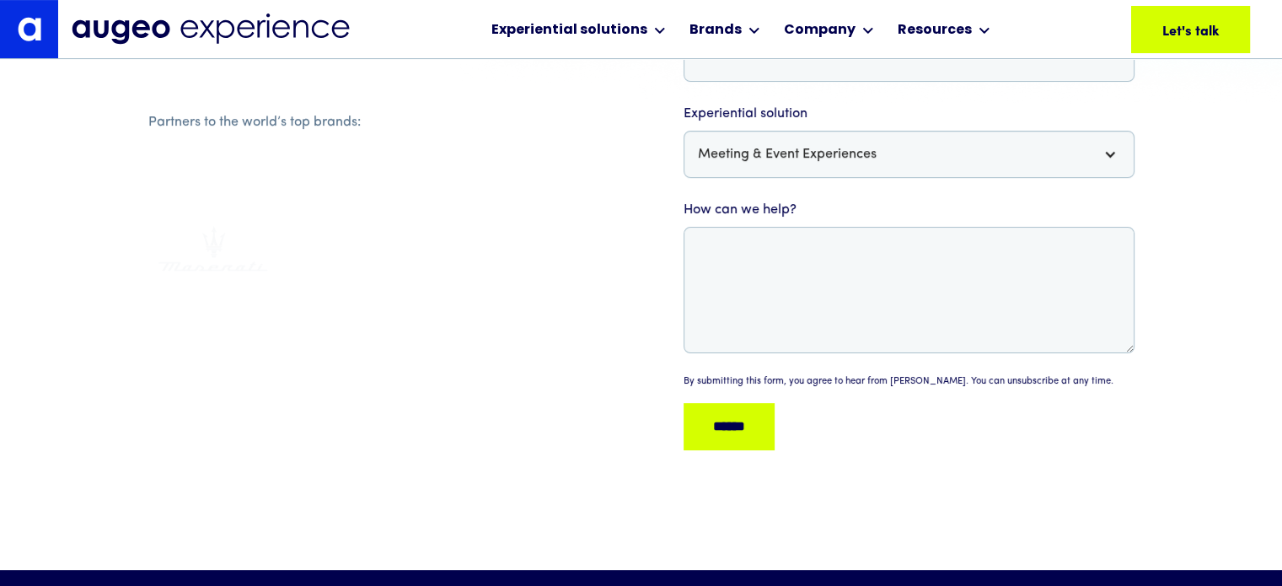
scroll to position [448, 0]
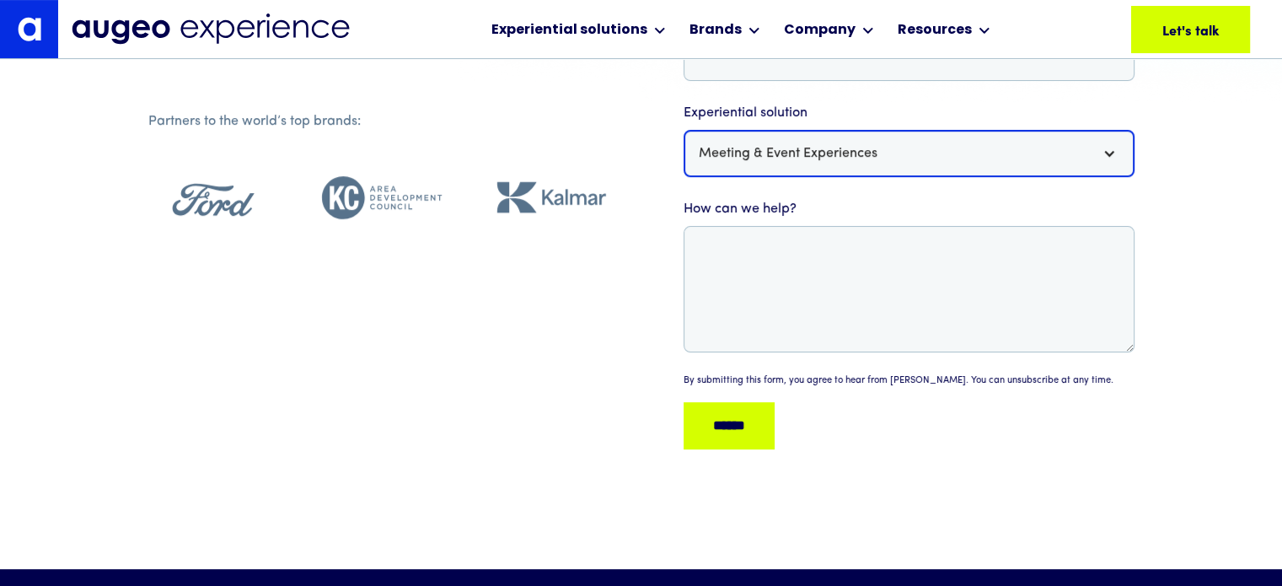
click at [846, 137] on div "Meeting & Event Experiences" at bounding box center [908, 153] width 451 height 47
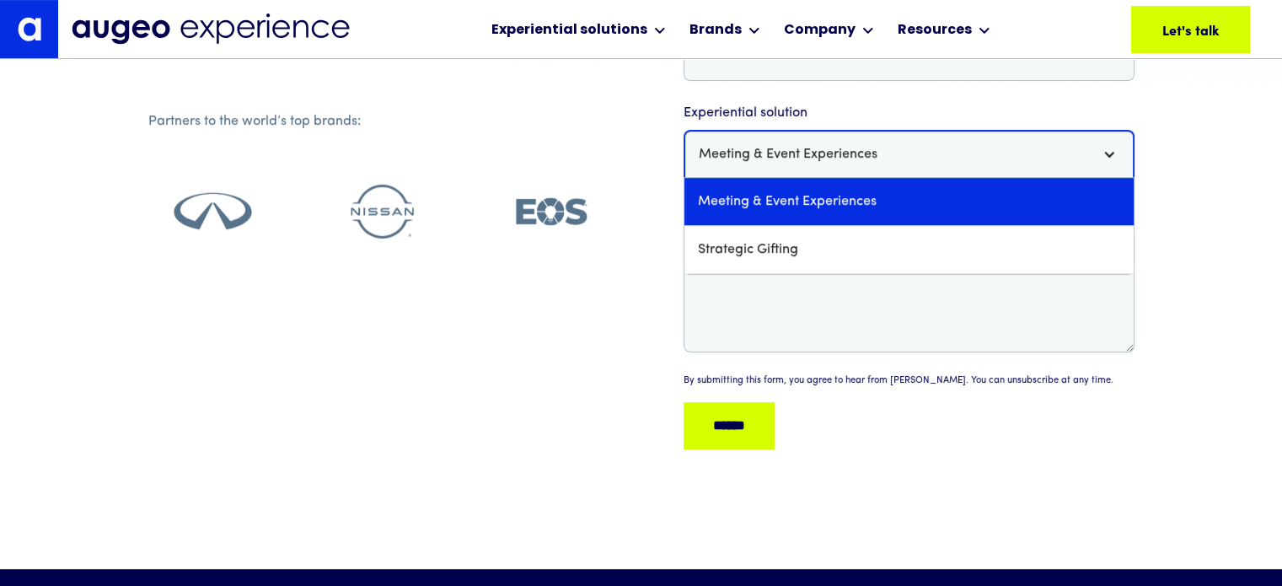
click at [846, 137] on div "Meeting & Event Experiences" at bounding box center [908, 153] width 451 height 47
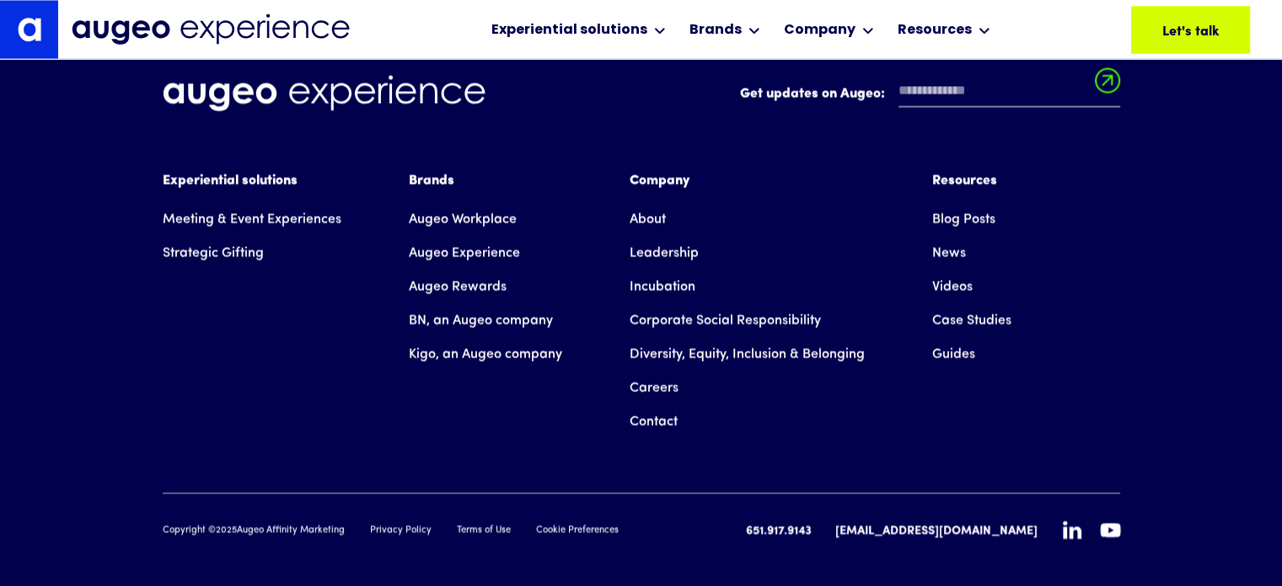
scroll to position [3166, 0]
click at [258, 201] on link "Meeting & Event Experiences" at bounding box center [252, 218] width 179 height 34
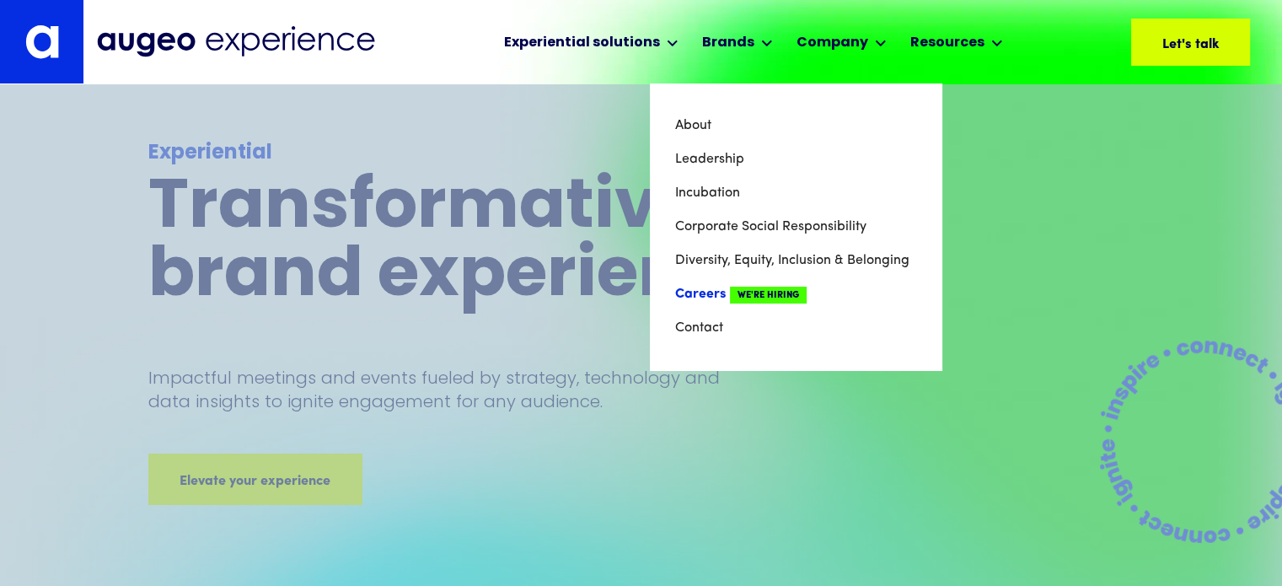
click at [697, 301] on link "Careers We're Hiring" at bounding box center [795, 294] width 241 height 34
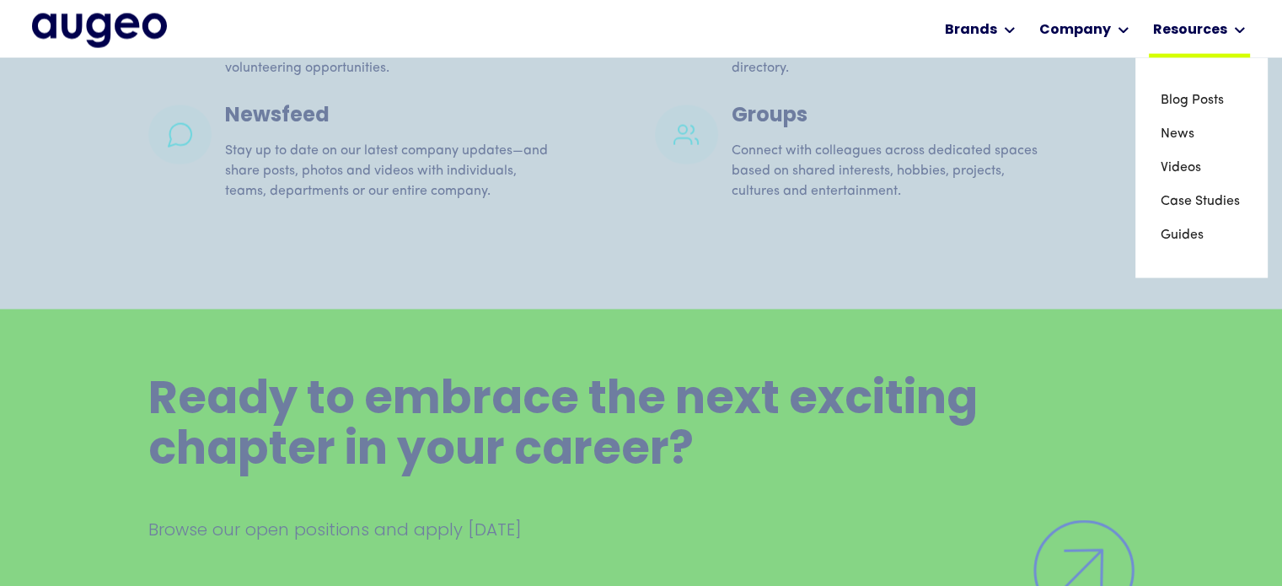
scroll to position [3747, 0]
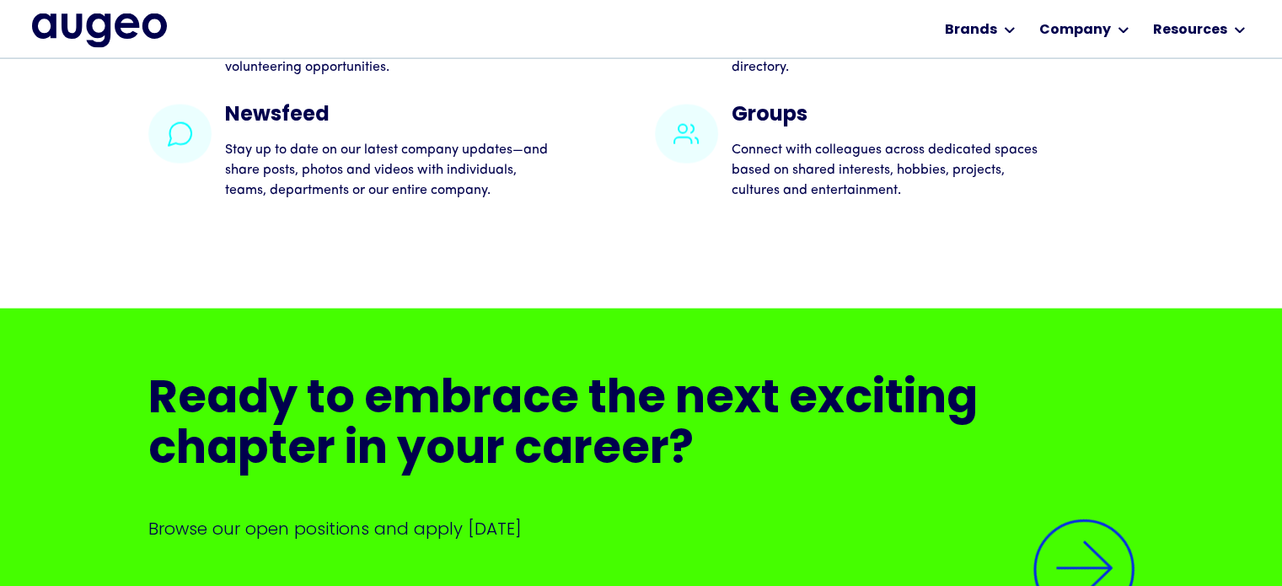
click at [1058, 542] on img at bounding box center [1083, 569] width 143 height 143
